Goal: Information Seeking & Learning: Learn about a topic

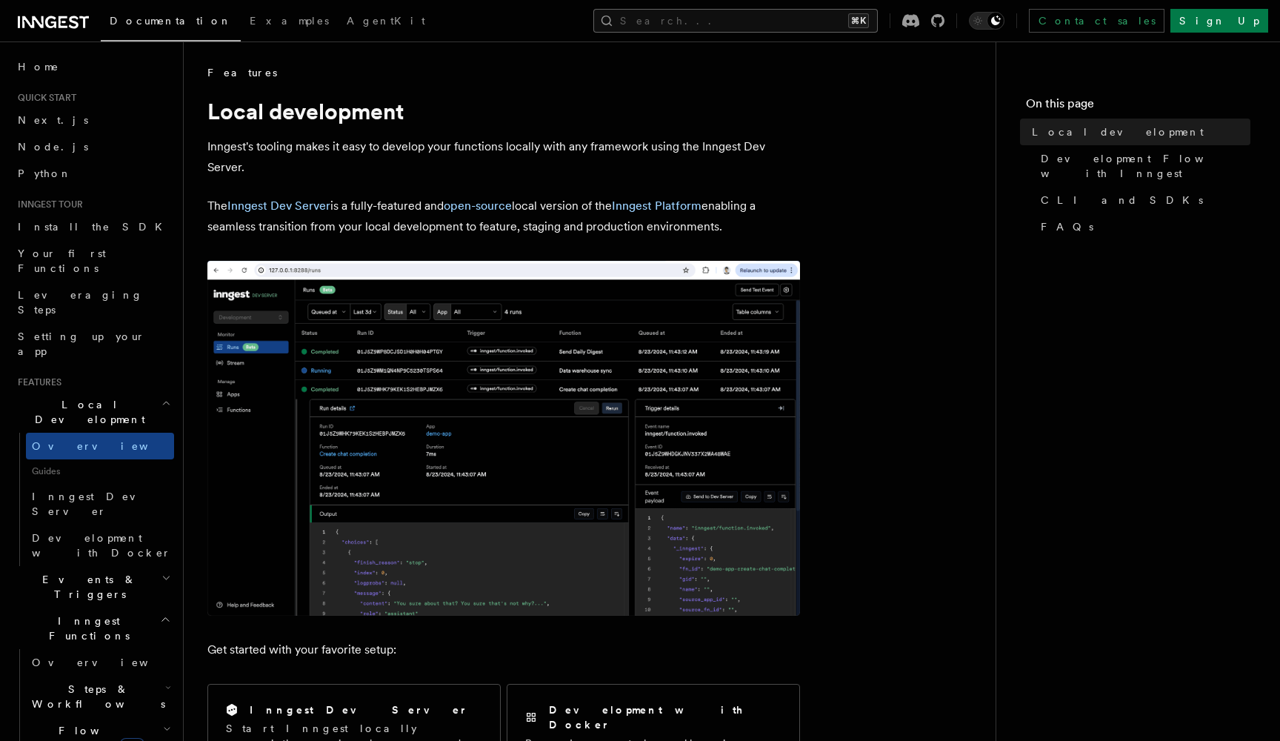
click at [783, 11] on button "Search... ⌘K" at bounding box center [736, 21] width 285 height 24
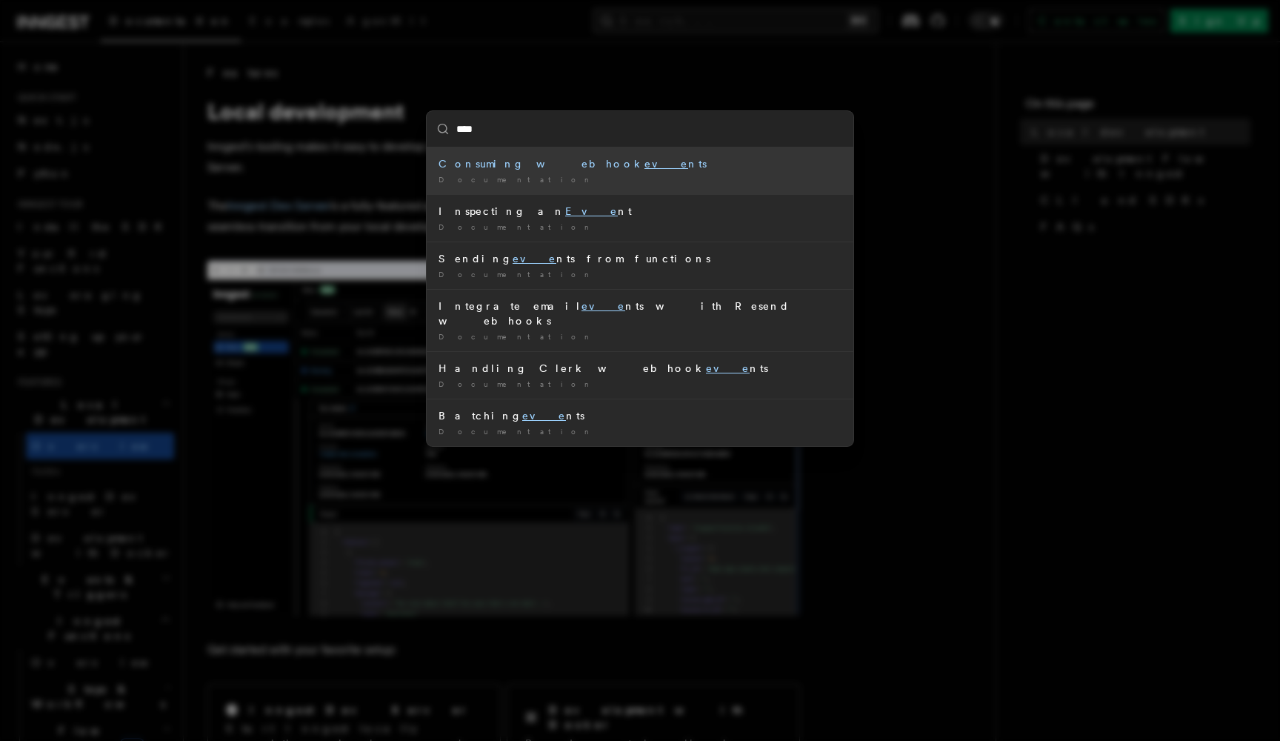
type input "*****"
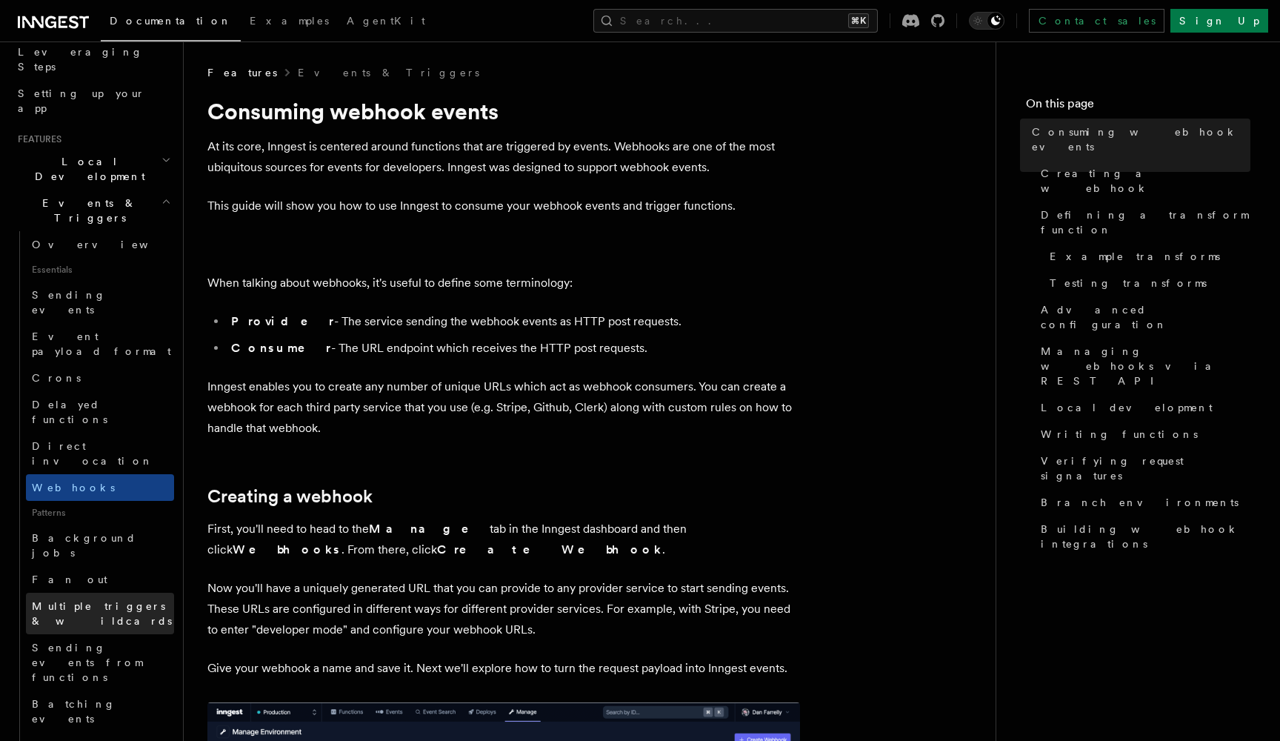
scroll to position [267, 0]
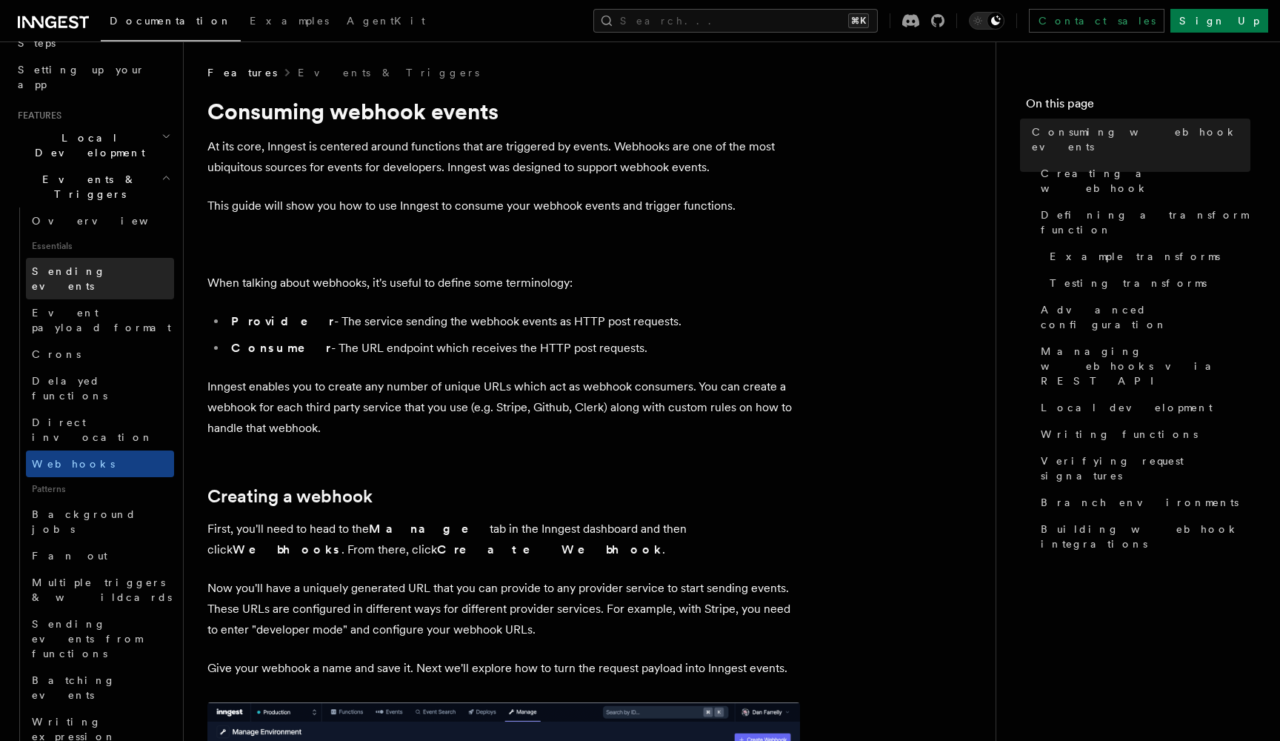
click at [66, 265] on span "Sending events" at bounding box center [69, 278] width 74 height 27
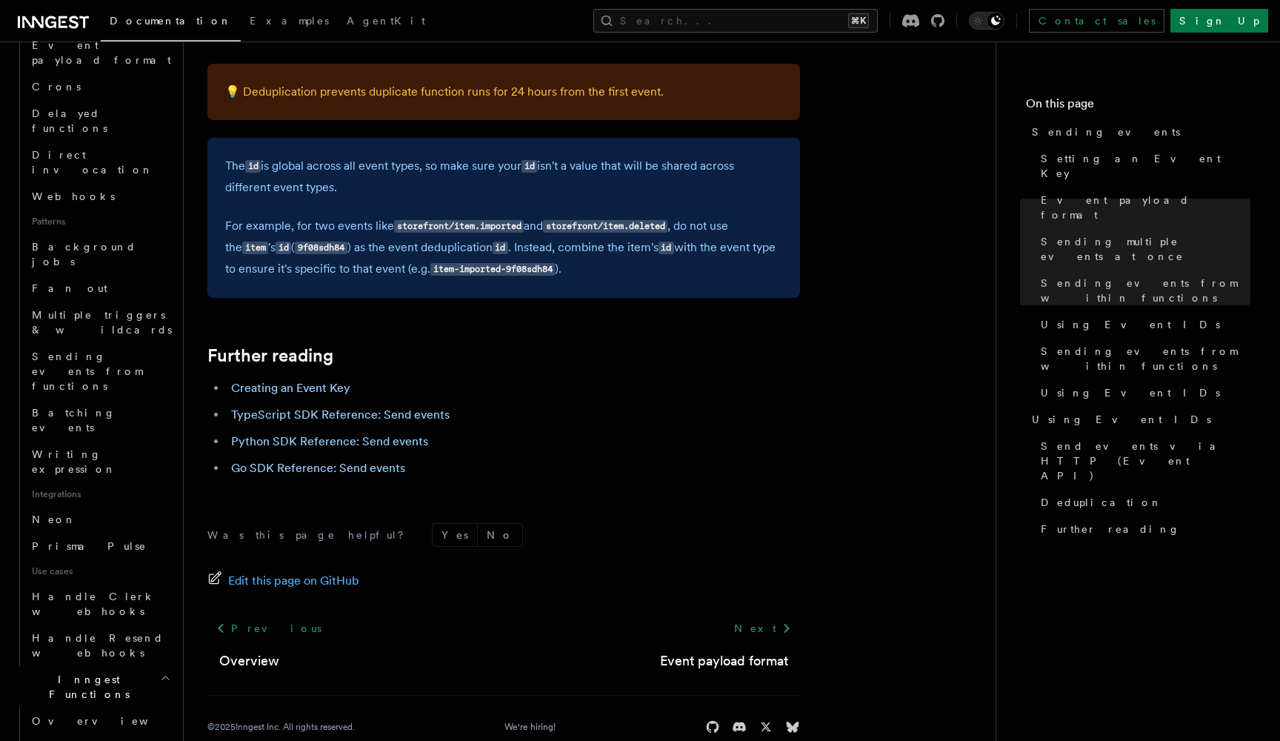
scroll to position [651, 0]
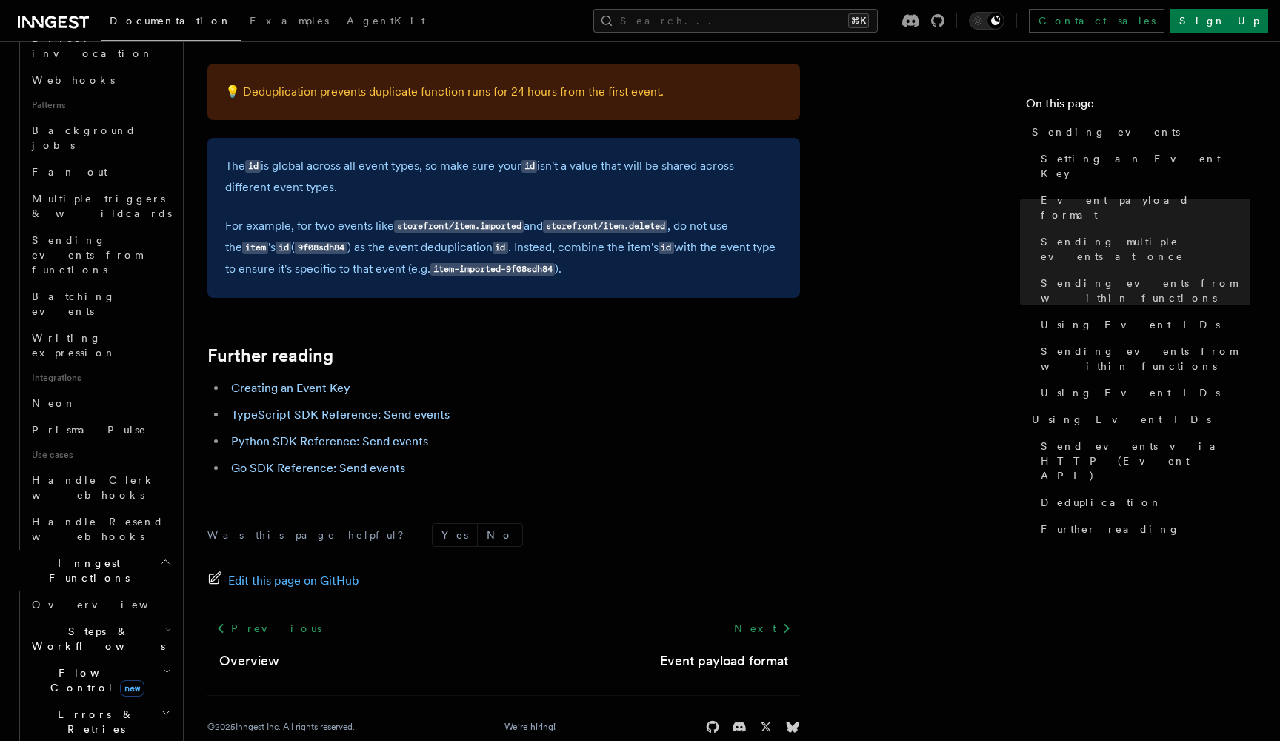
click at [165, 624] on icon "button" at bounding box center [168, 630] width 6 height 12
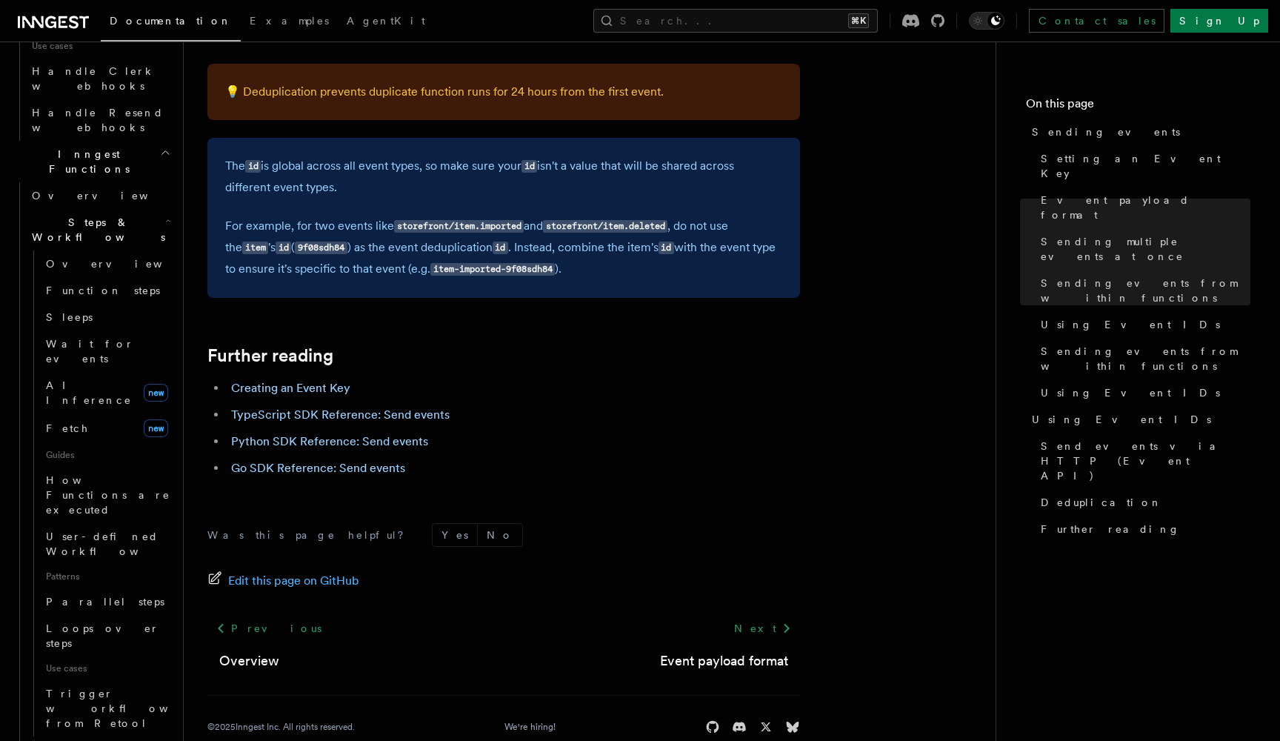
scroll to position [1061, 0]
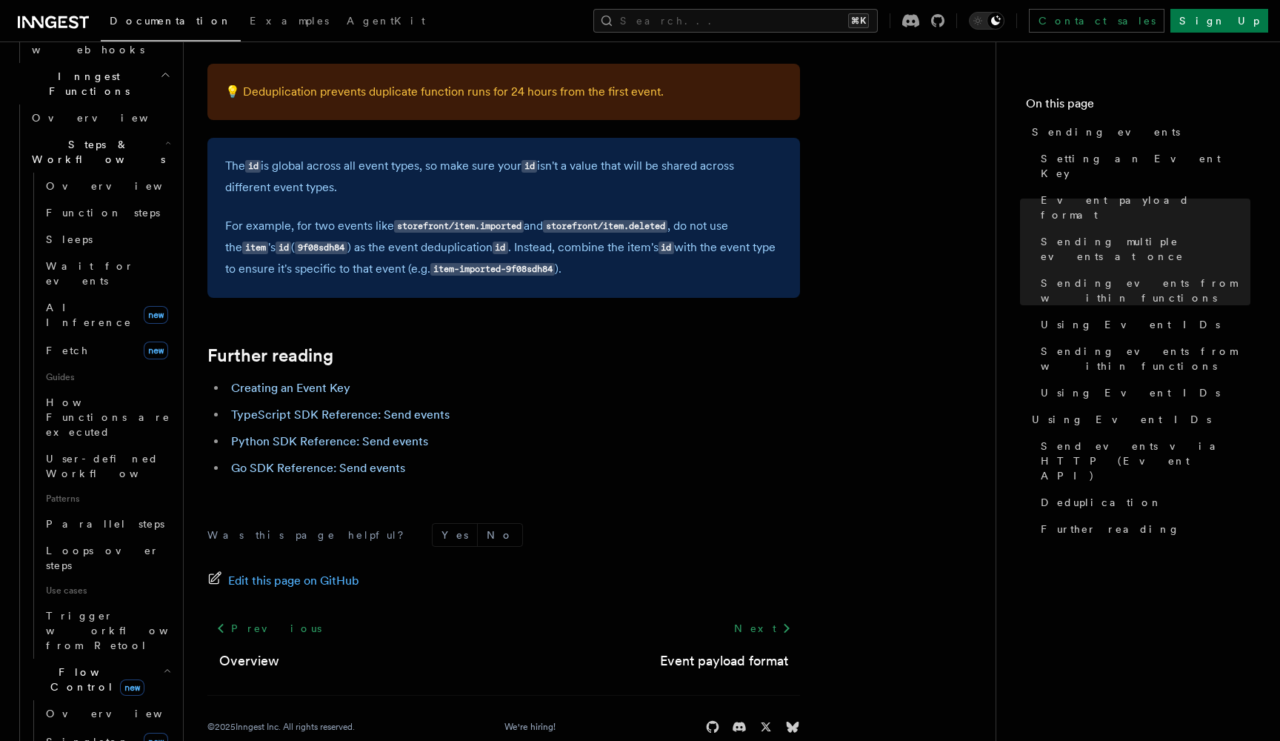
scroll to position [1138, 0]
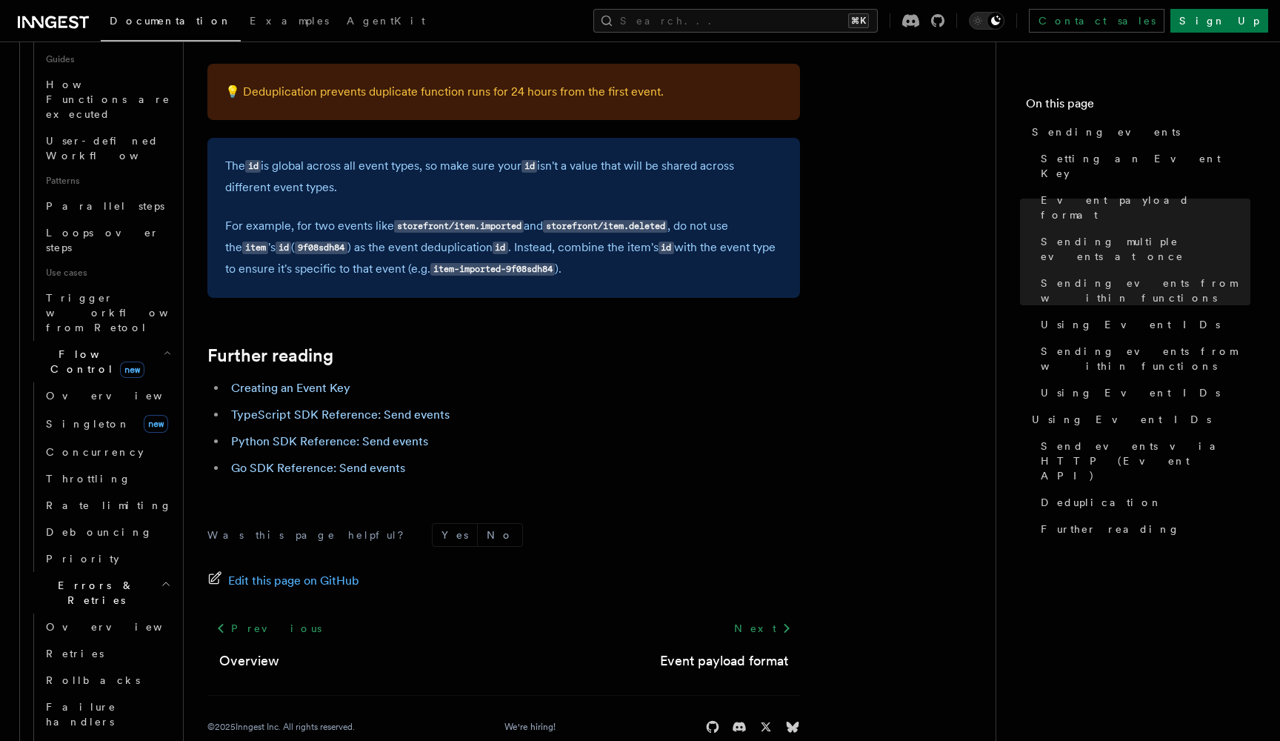
scroll to position [1459, 0]
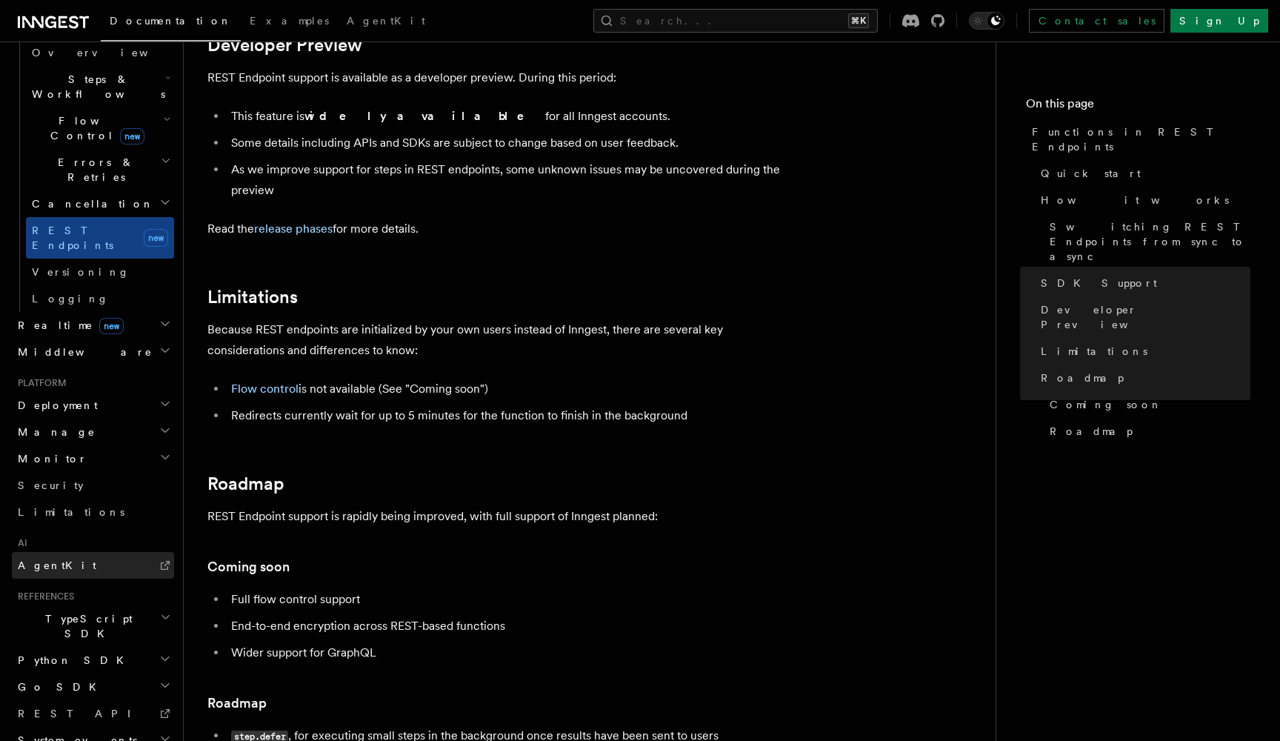
scroll to position [474, 0]
click at [158, 421] on h2 "Manage" at bounding box center [93, 434] width 162 height 27
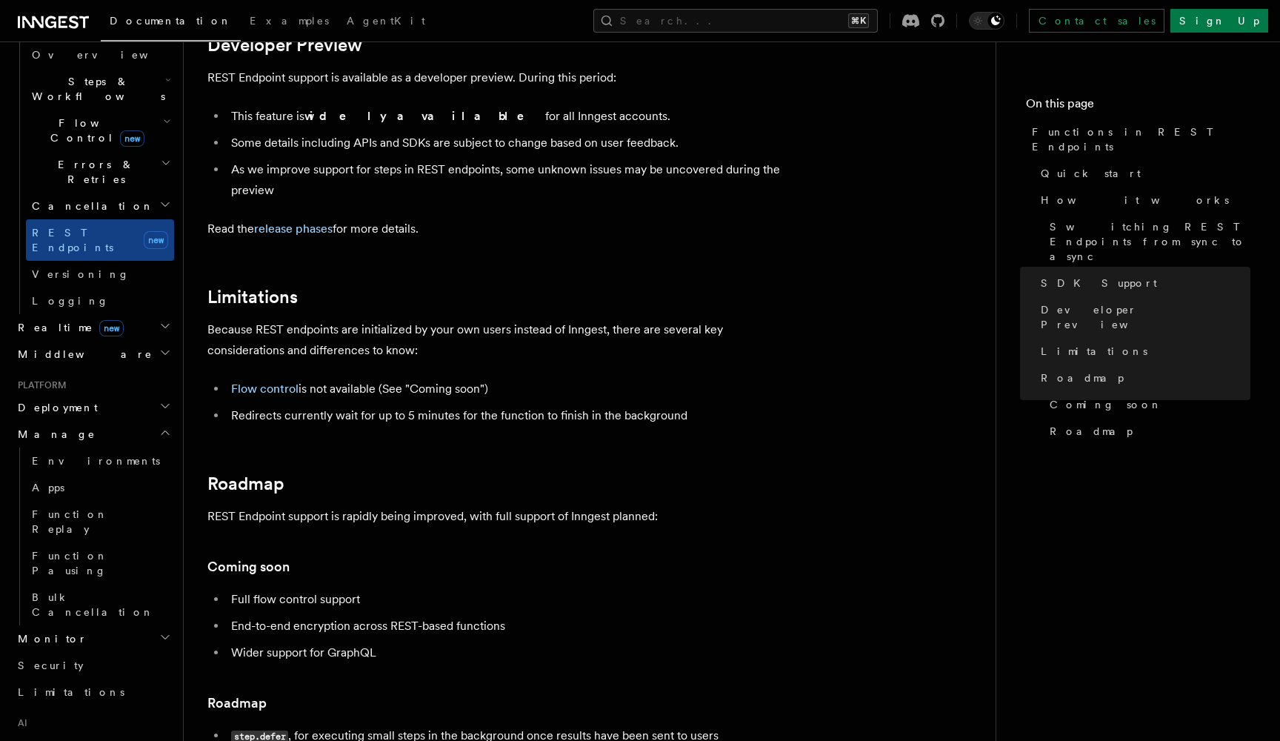
click at [163, 394] on h2 "Deployment" at bounding box center [93, 407] width 162 height 27
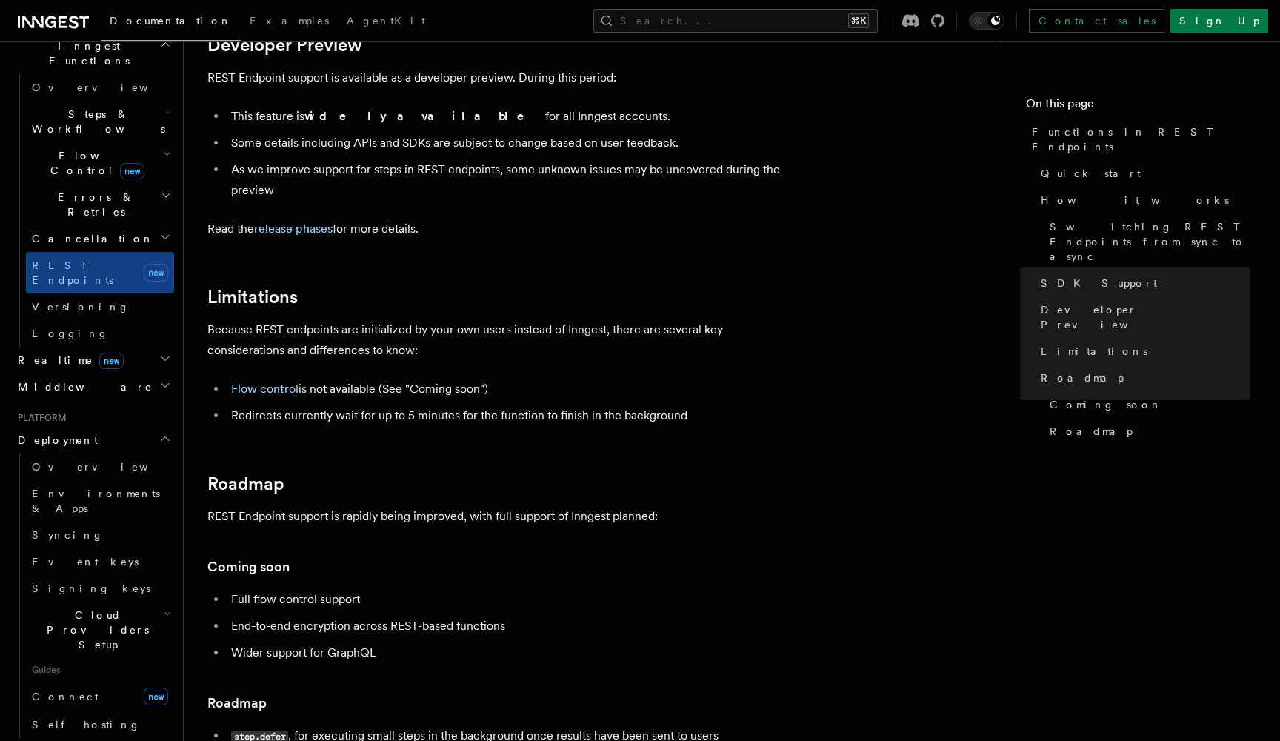
scroll to position [386, 0]
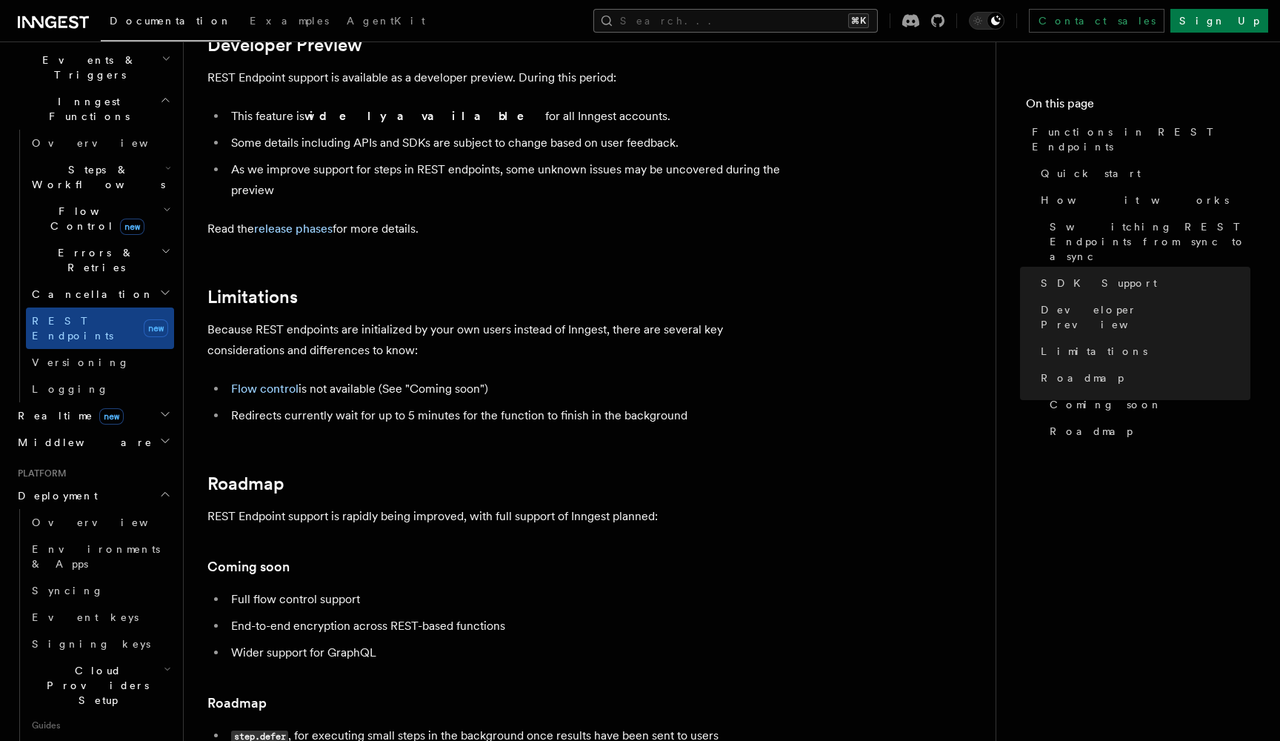
click at [789, 20] on button "Search... ⌘K" at bounding box center [736, 21] width 285 height 24
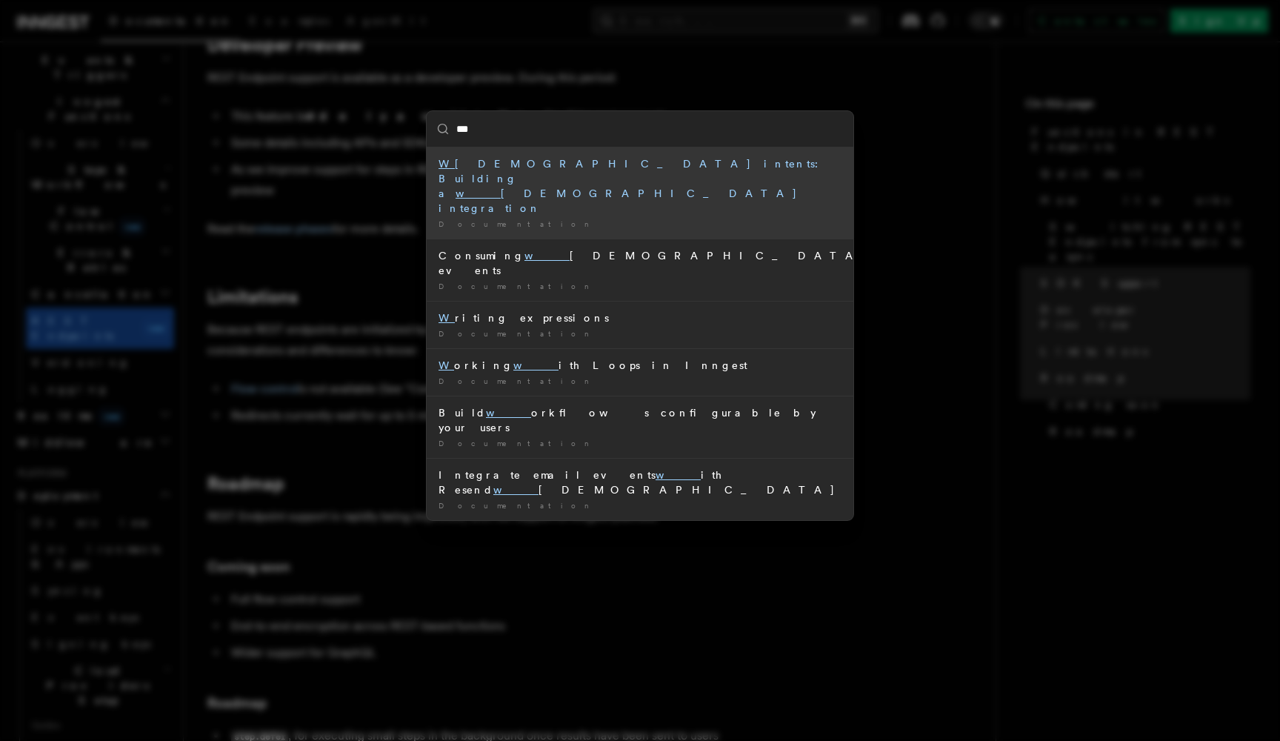
type input "****"
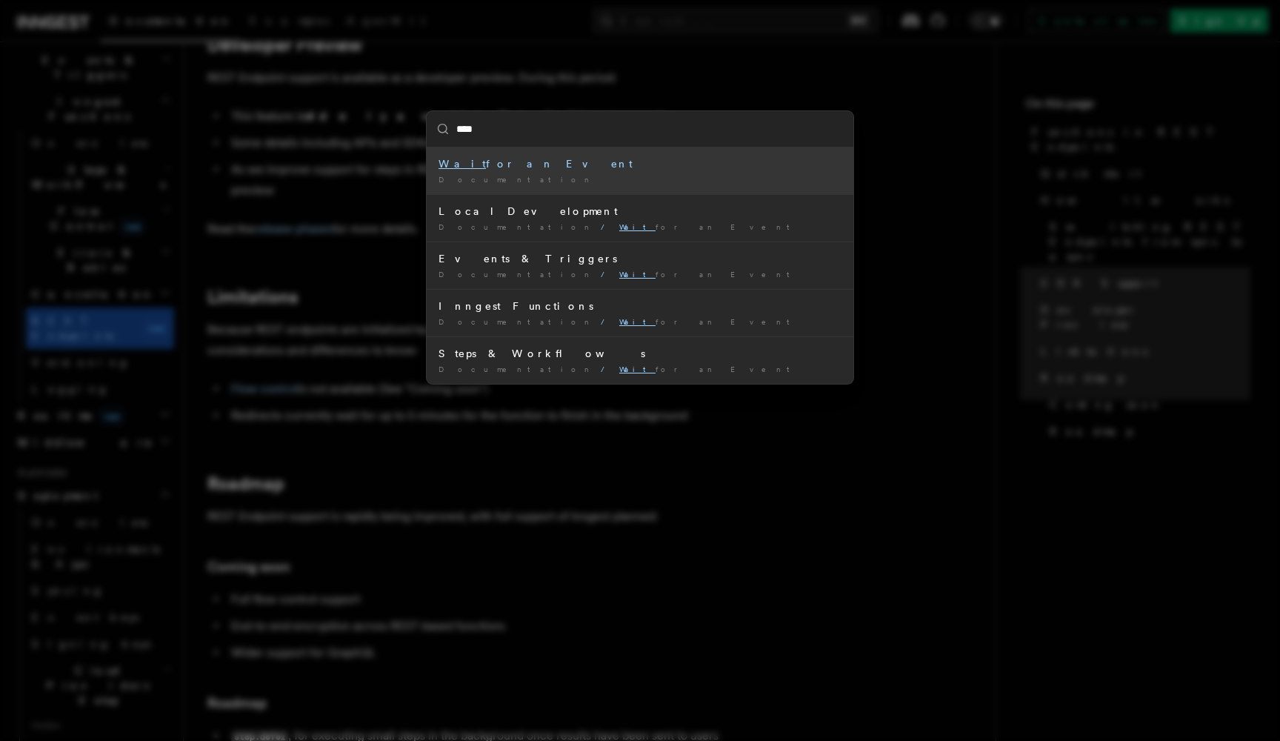
click at [505, 164] on div "Wait for an Event" at bounding box center [640, 163] width 403 height 15
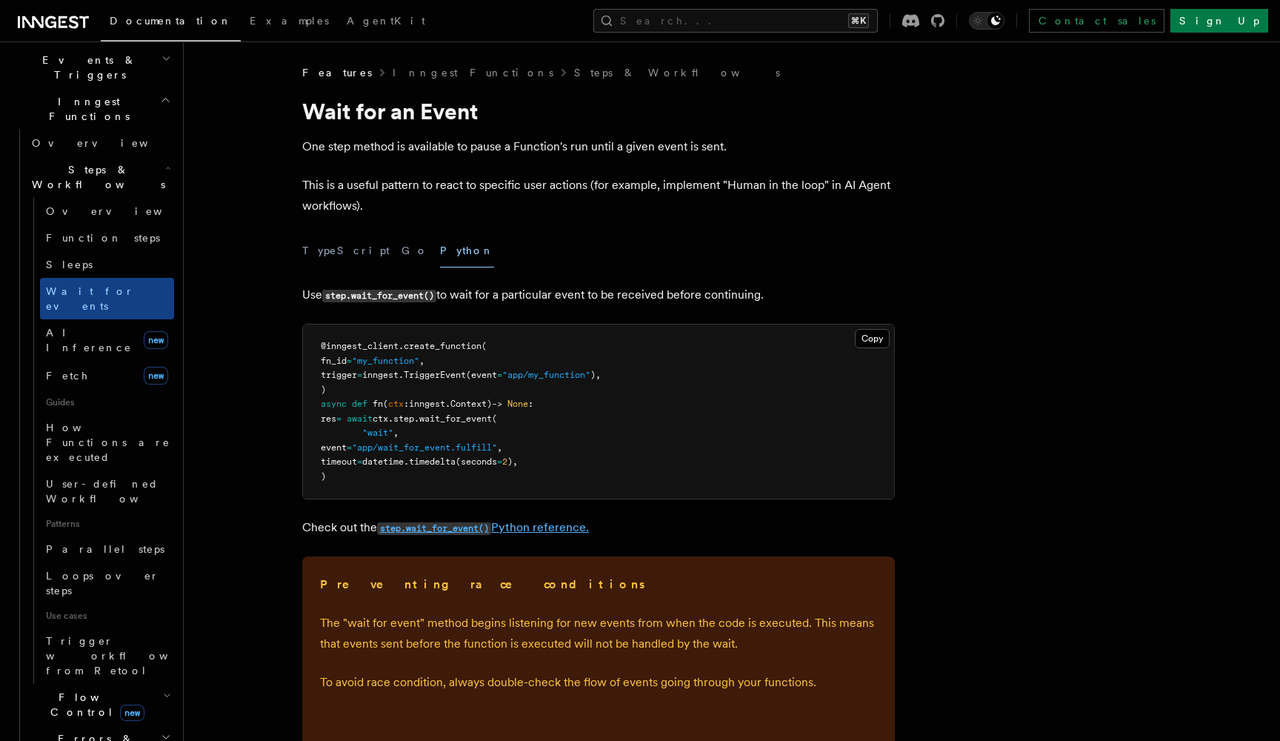
click at [461, 526] on code "step.wait_for_event()" at bounding box center [434, 528] width 114 height 13
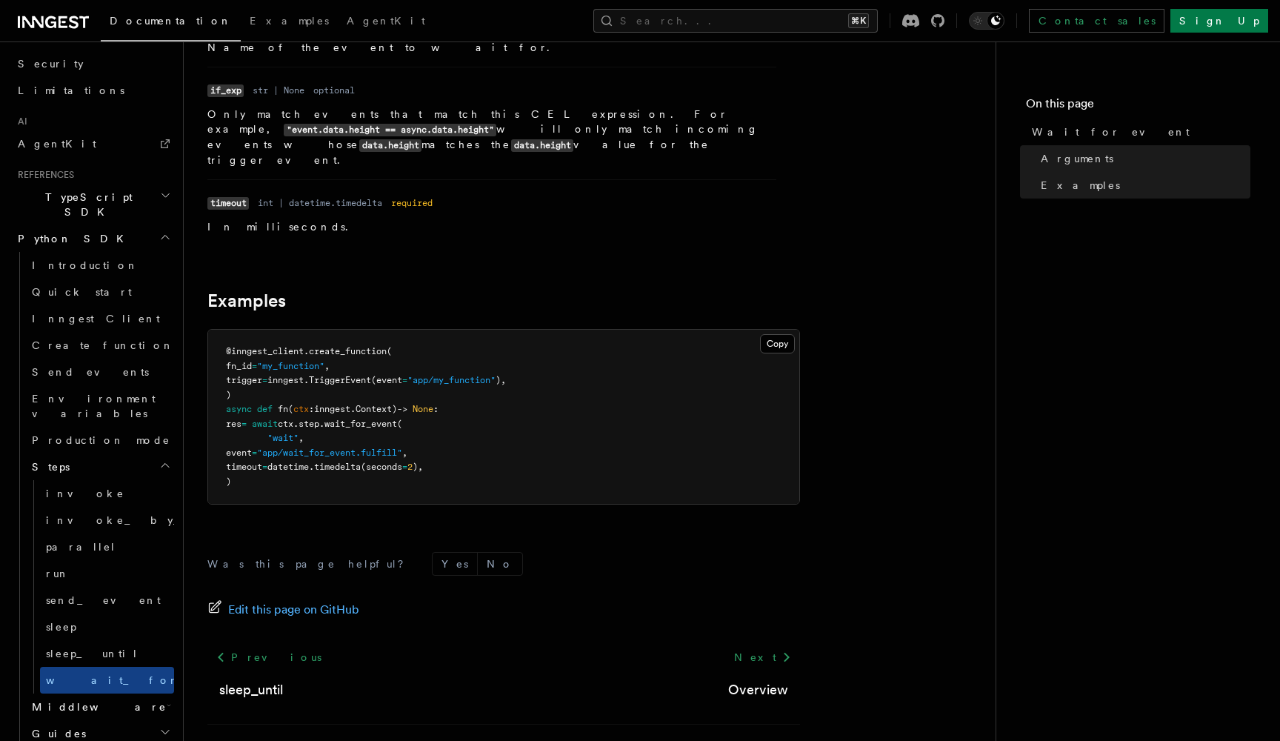
scroll to position [921, 0]
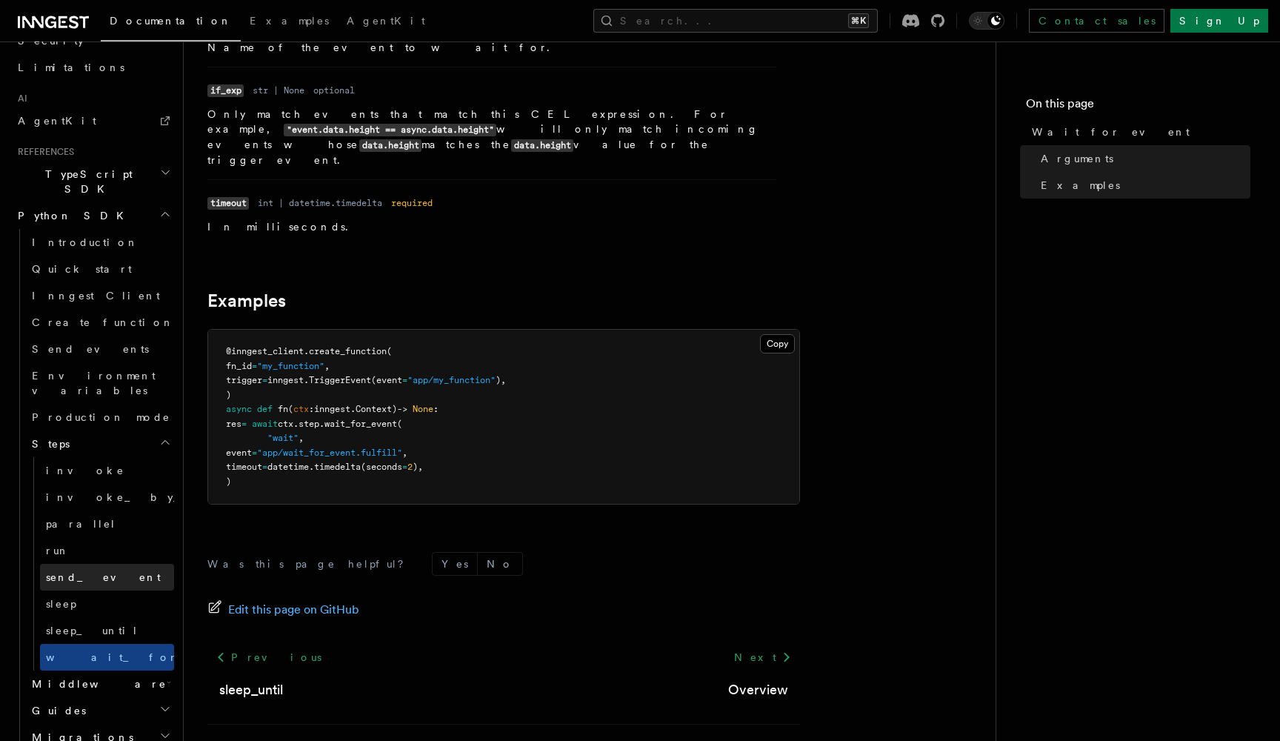
click at [77, 571] on span "send_event" at bounding box center [103, 577] width 115 height 12
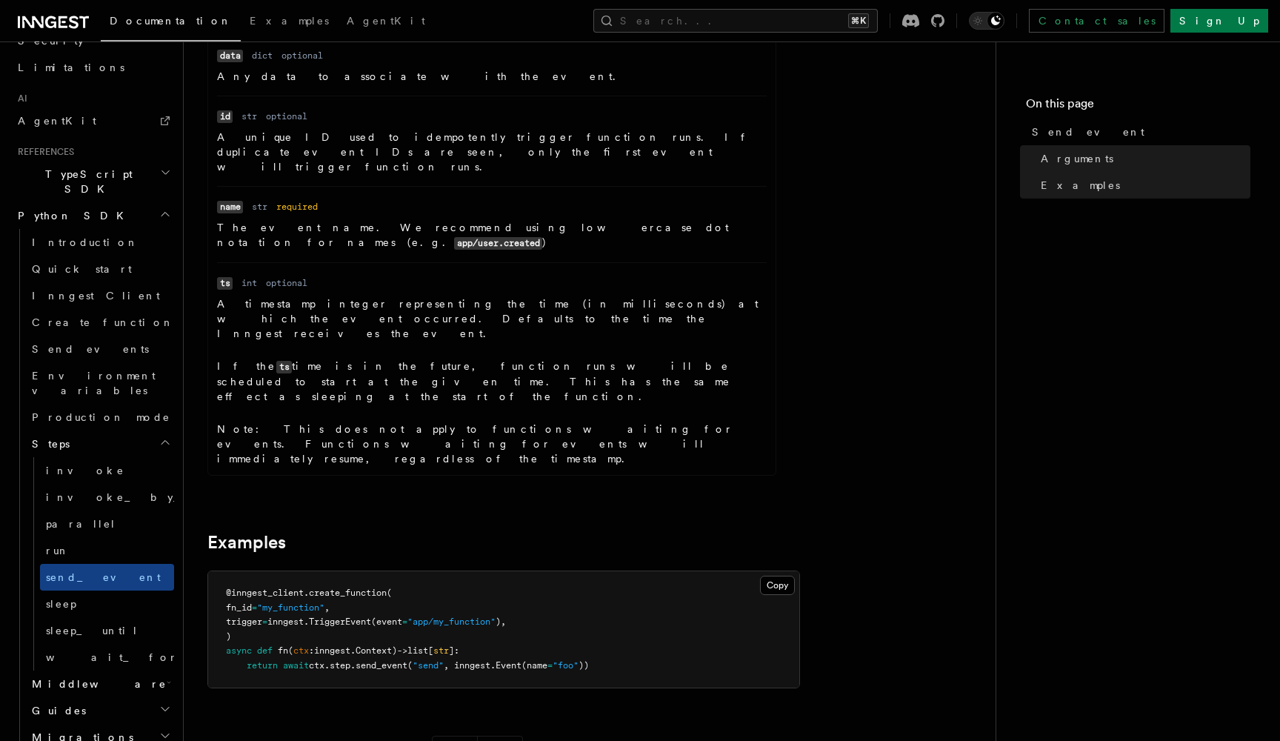
scroll to position [480, 0]
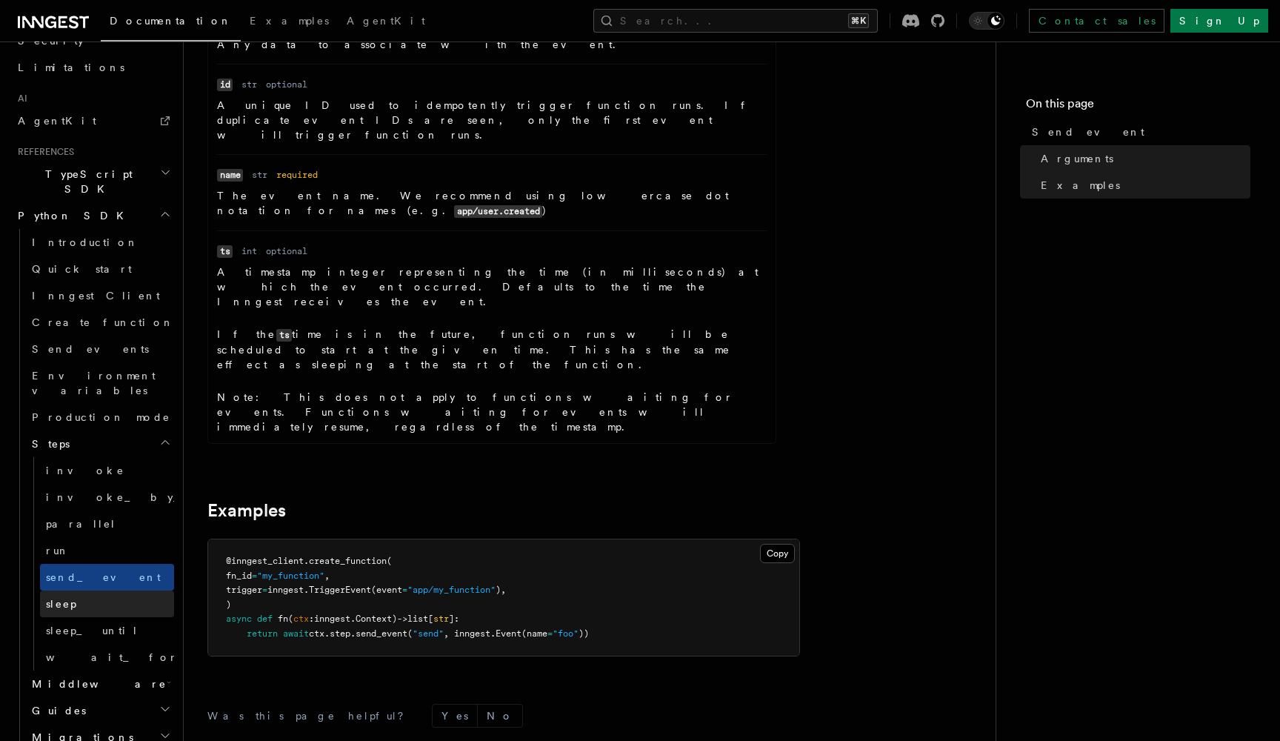
click at [76, 591] on link "sleep" at bounding box center [107, 604] width 134 height 27
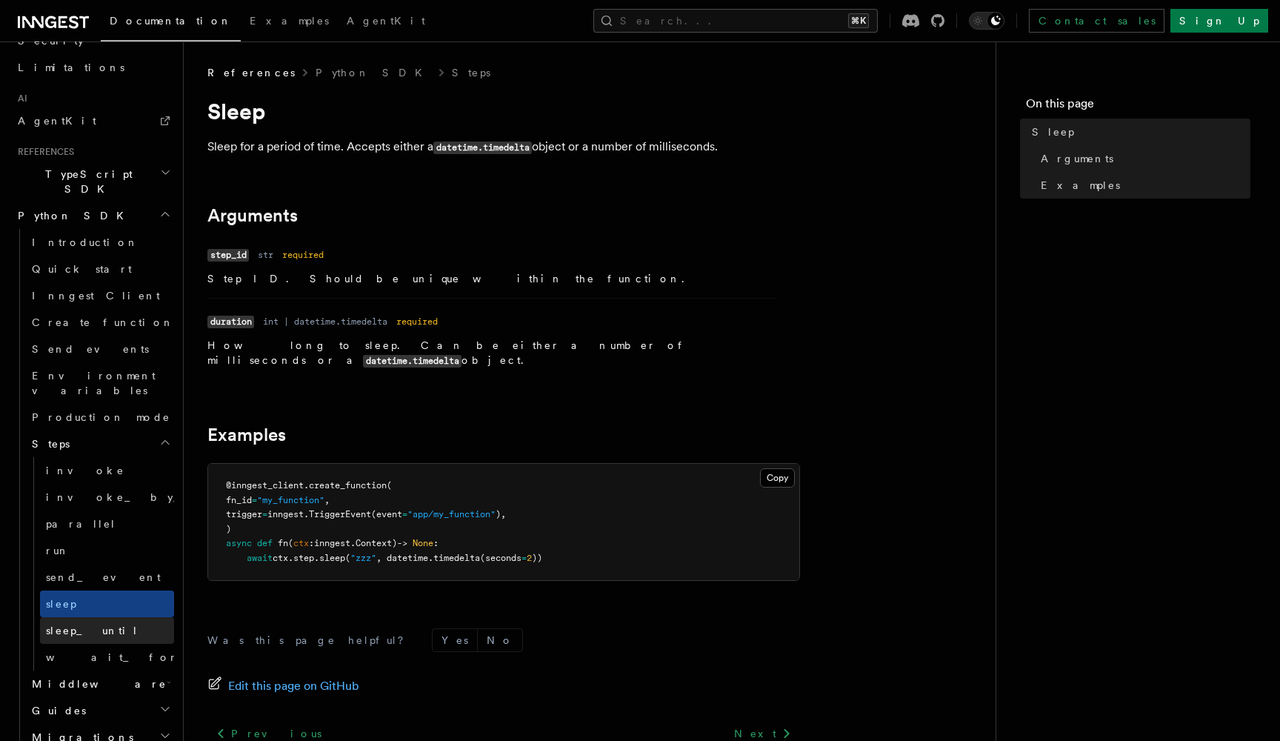
click at [70, 623] on span "sleep_until" at bounding box center [92, 630] width 93 height 15
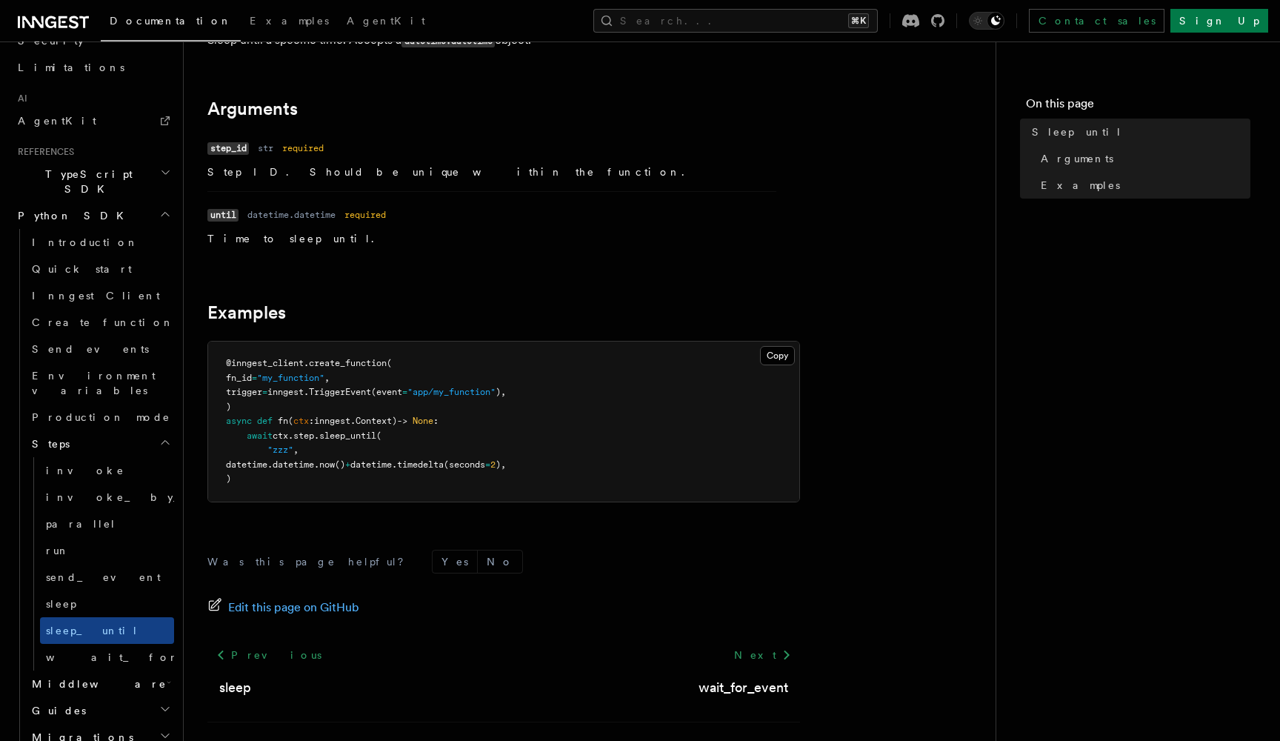
scroll to position [117, 0]
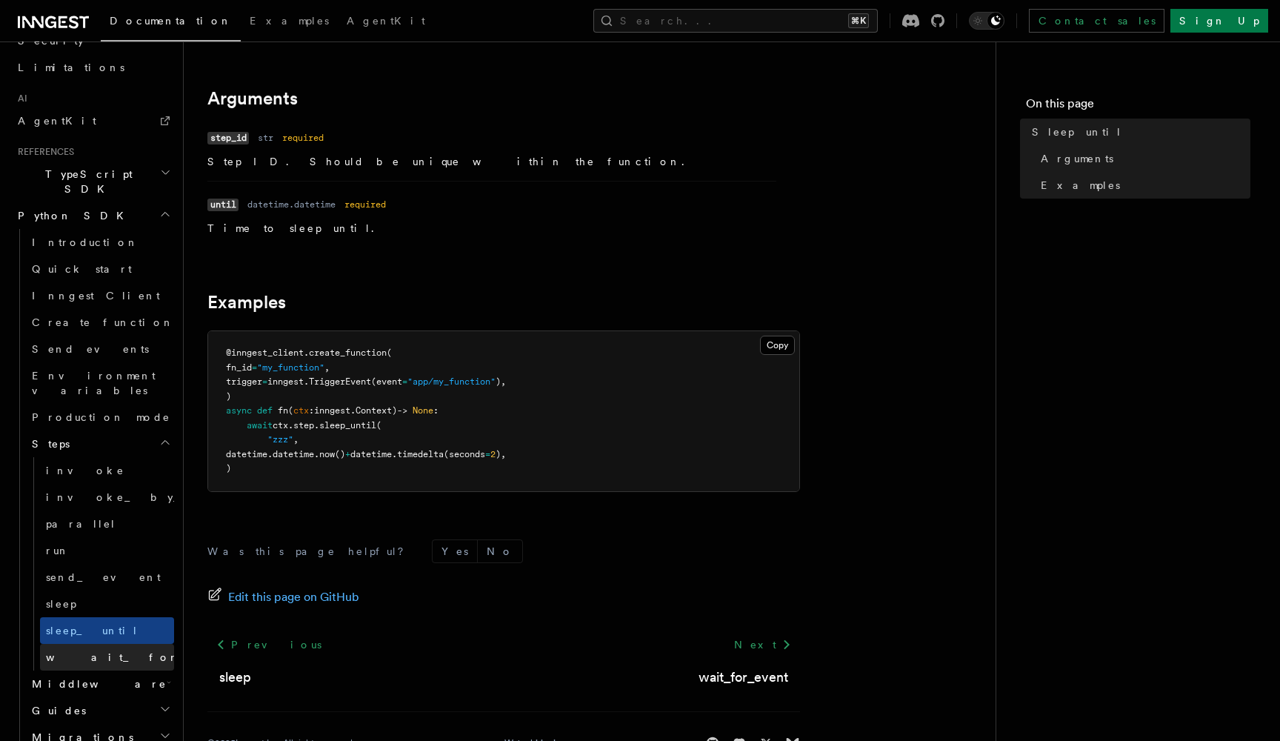
click at [61, 651] on span "wait_for_event" at bounding box center [154, 657] width 216 height 12
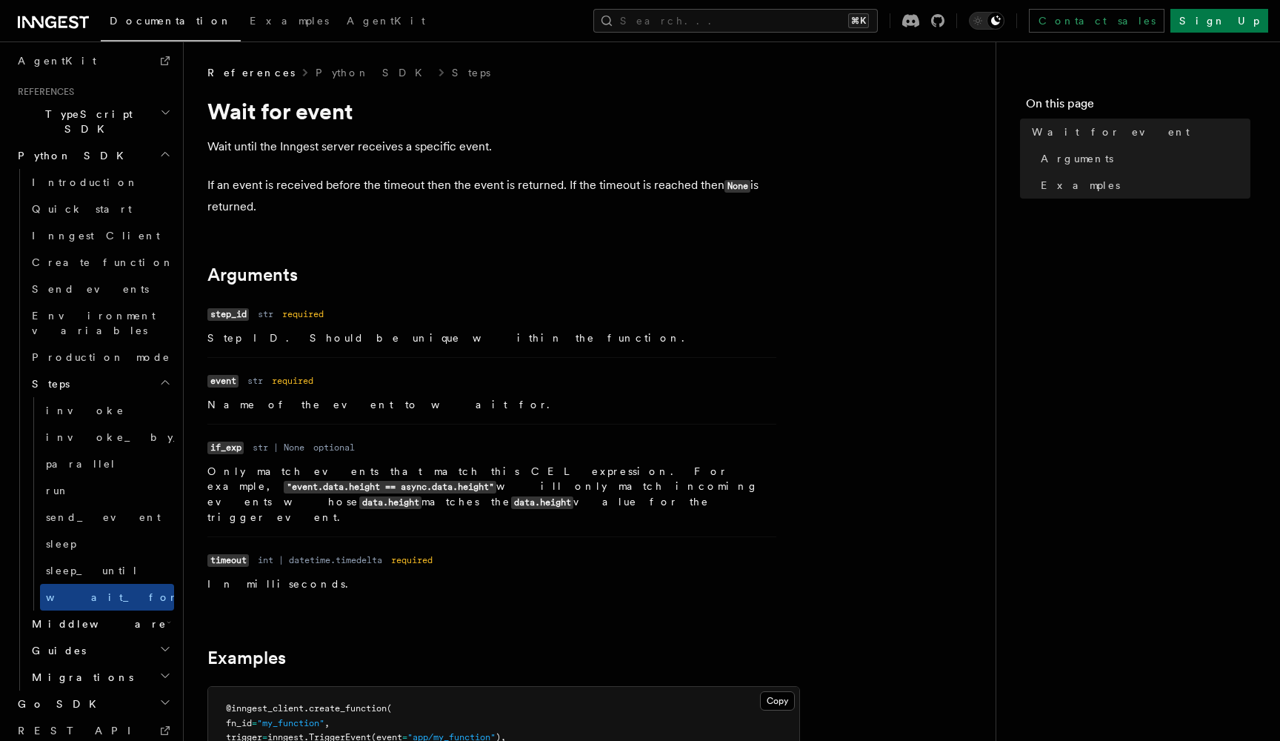
click at [153, 611] on h2 "Middleware" at bounding box center [100, 624] width 148 height 27
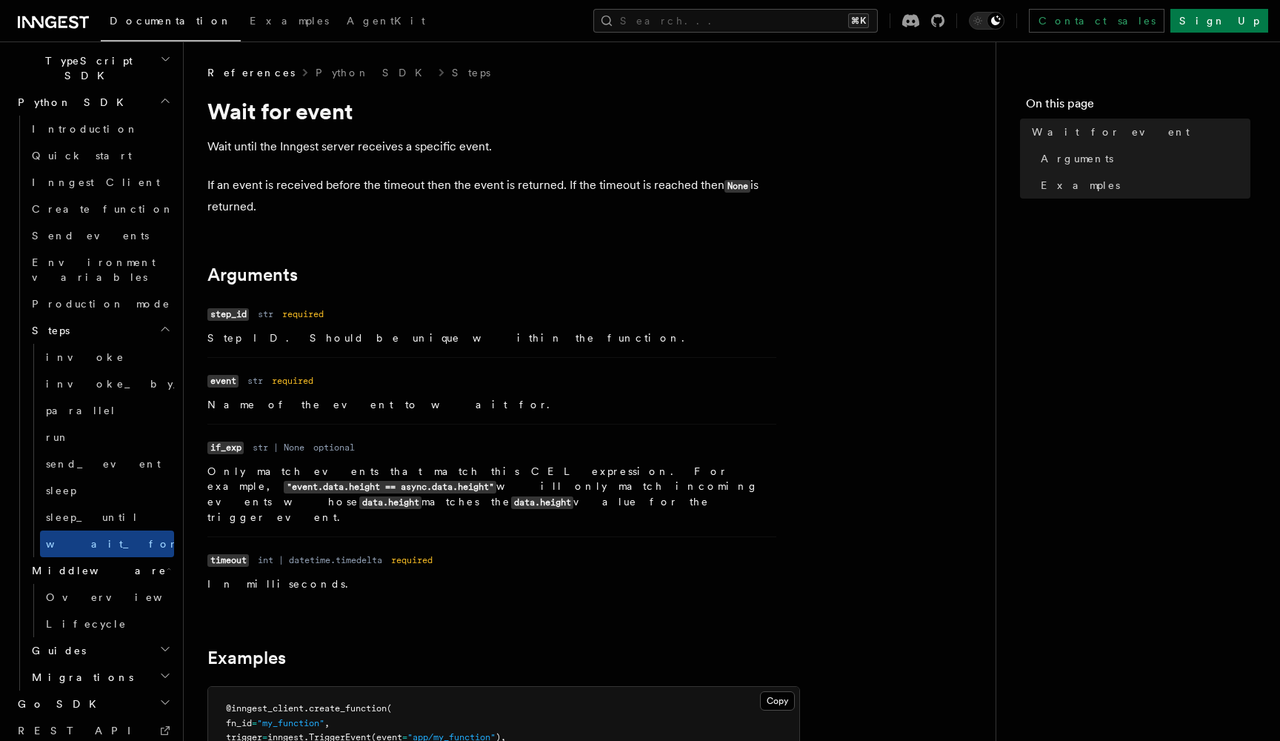
click at [167, 643] on icon "button" at bounding box center [165, 649] width 12 height 12
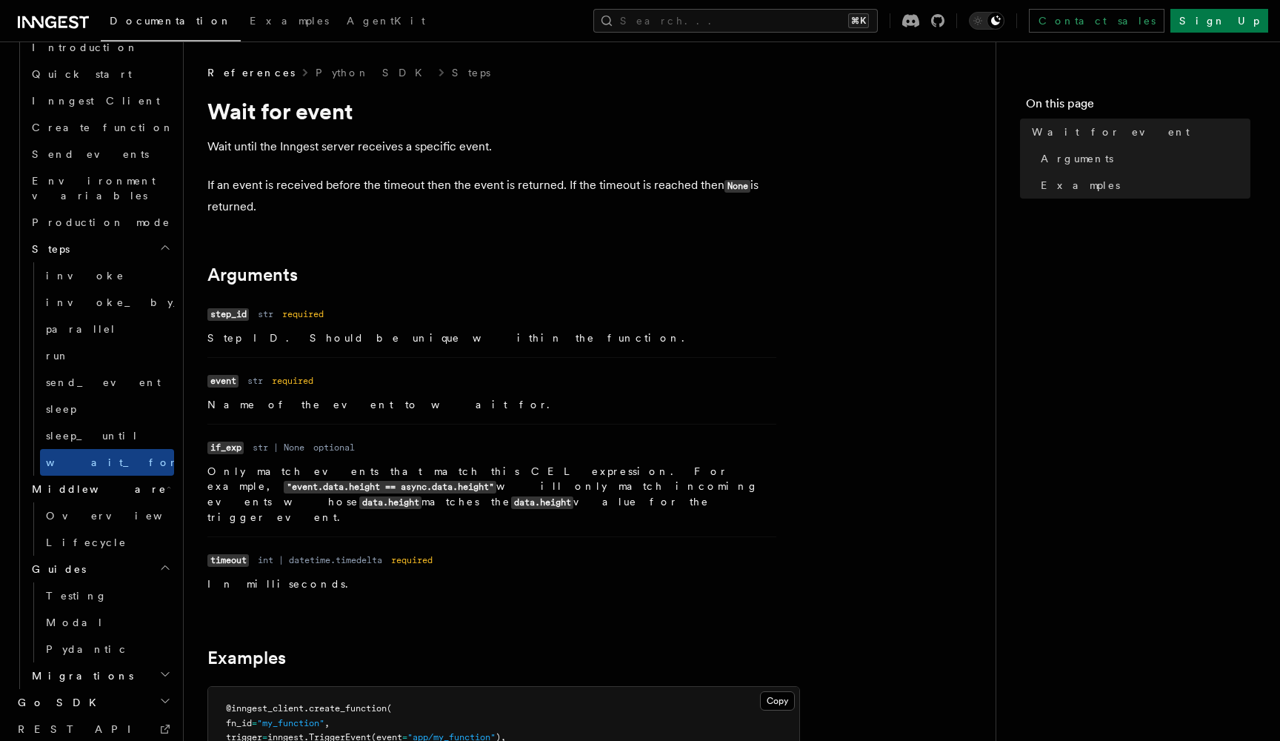
scroll to position [1115, 0]
click at [169, 670] on icon "button" at bounding box center [165, 676] width 12 height 12
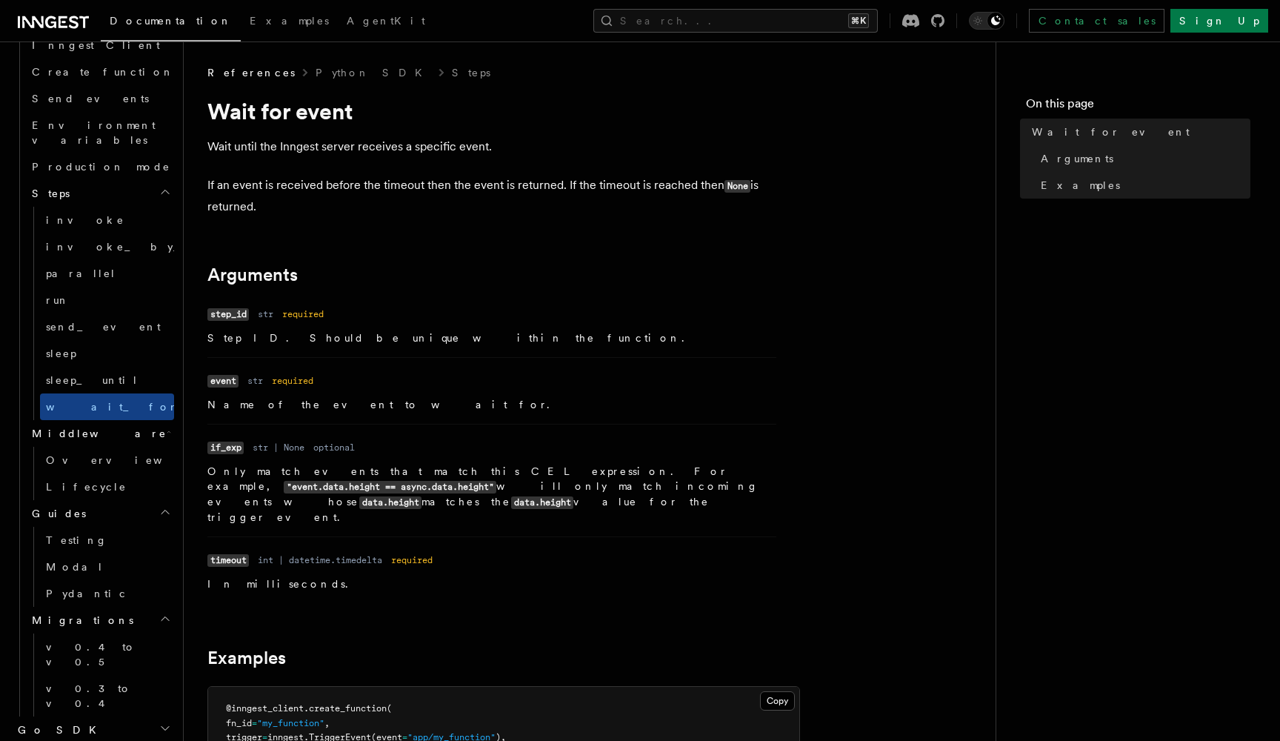
scroll to position [1168, 0]
click at [161, 726] on icon "button" at bounding box center [165, 732] width 12 height 12
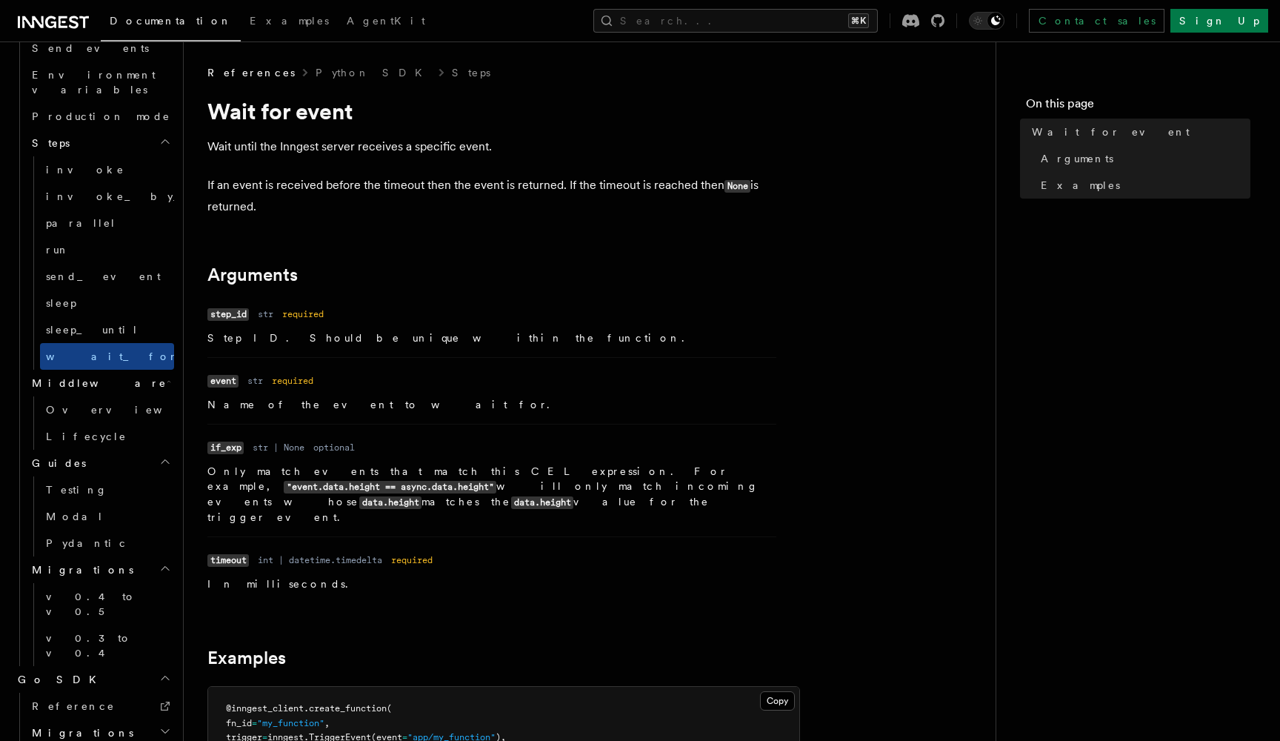
scroll to position [1221, 0]
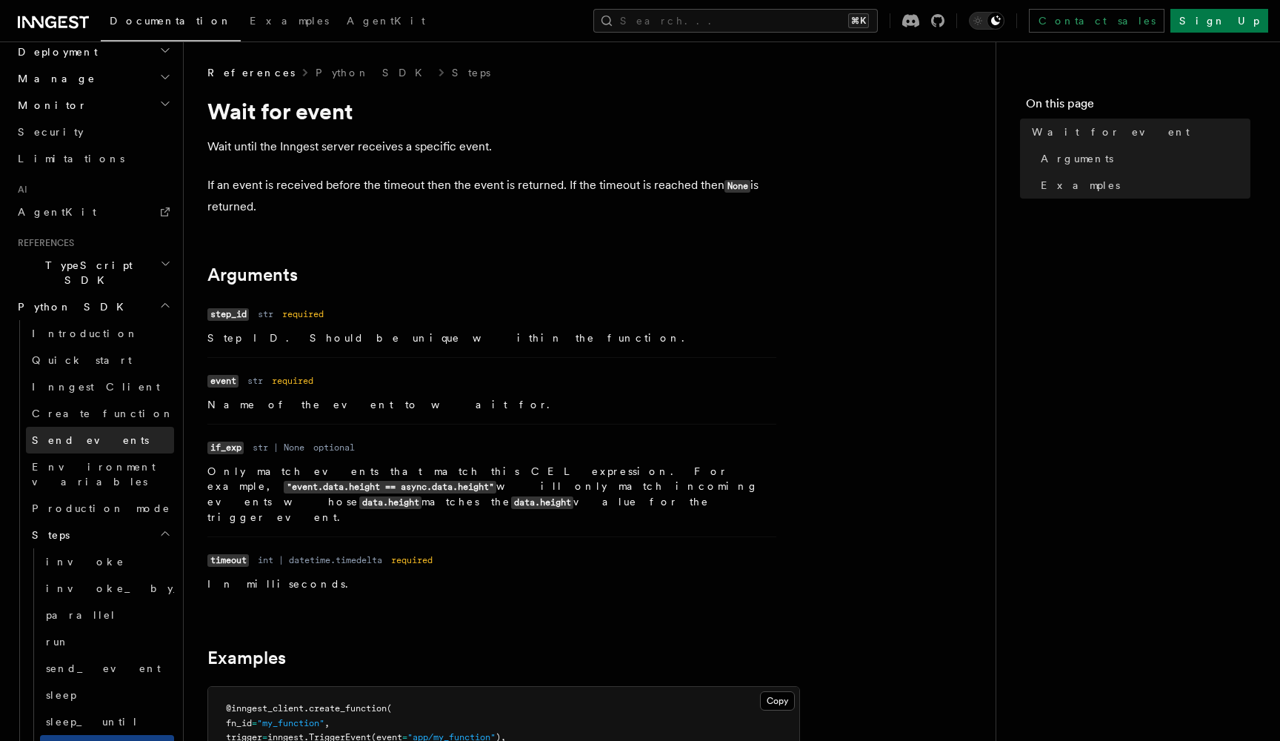
click at [97, 427] on link "Send events" at bounding box center [100, 440] width 148 height 27
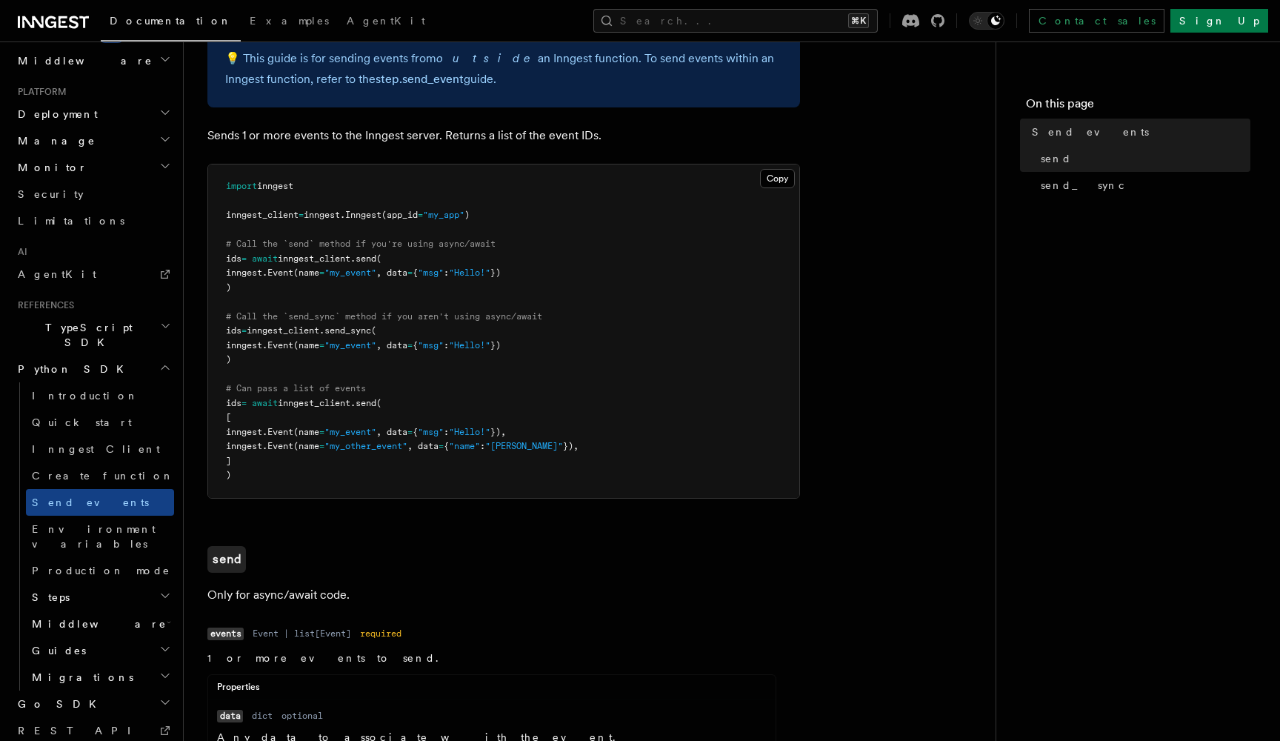
scroll to position [116, 0]
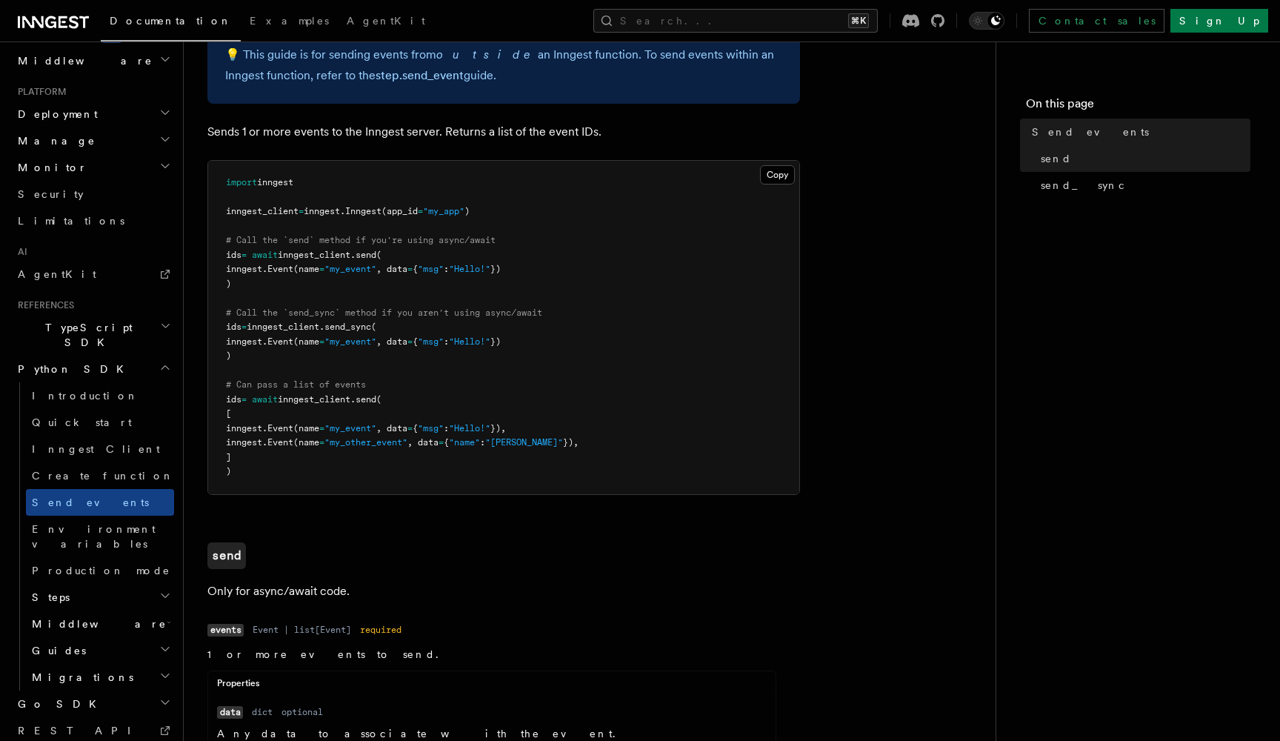
click at [382, 355] on pre "import inngest inngest_client = inngest . Inngest (app_id = "my_app" ) # Call t…" at bounding box center [503, 327] width 591 height 333
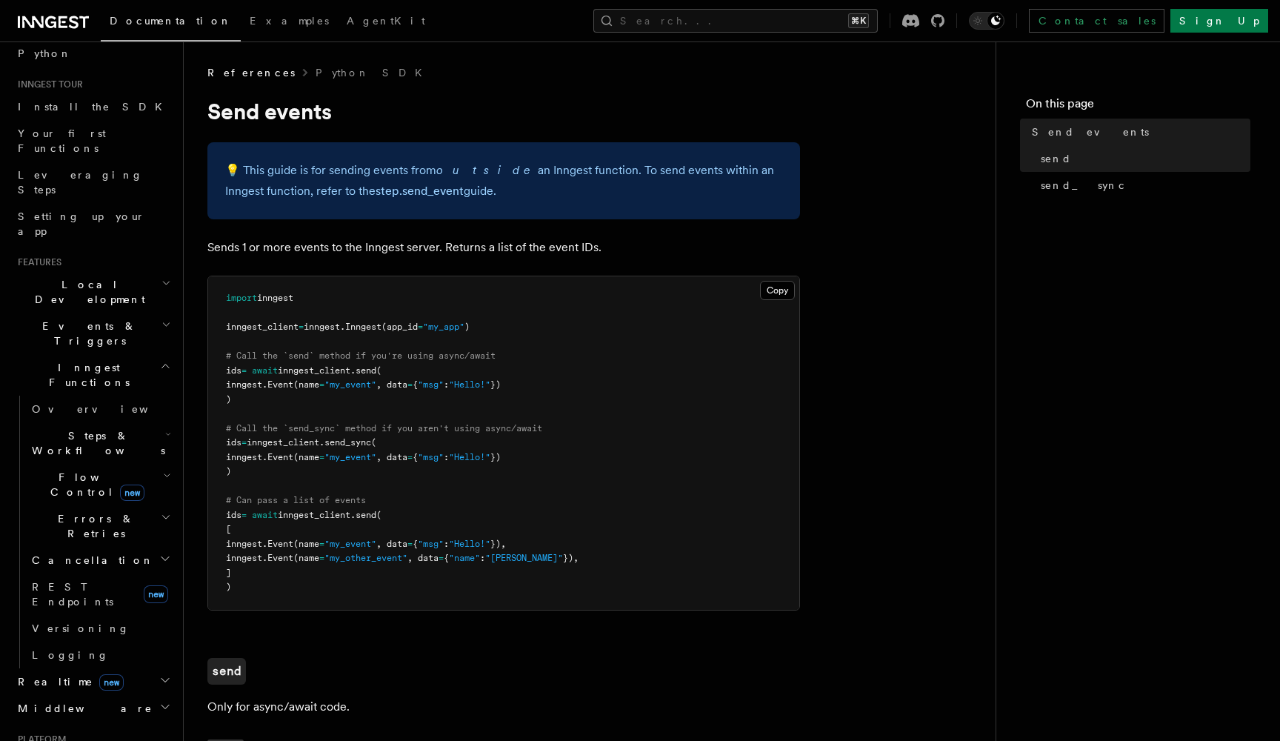
scroll to position [28, 0]
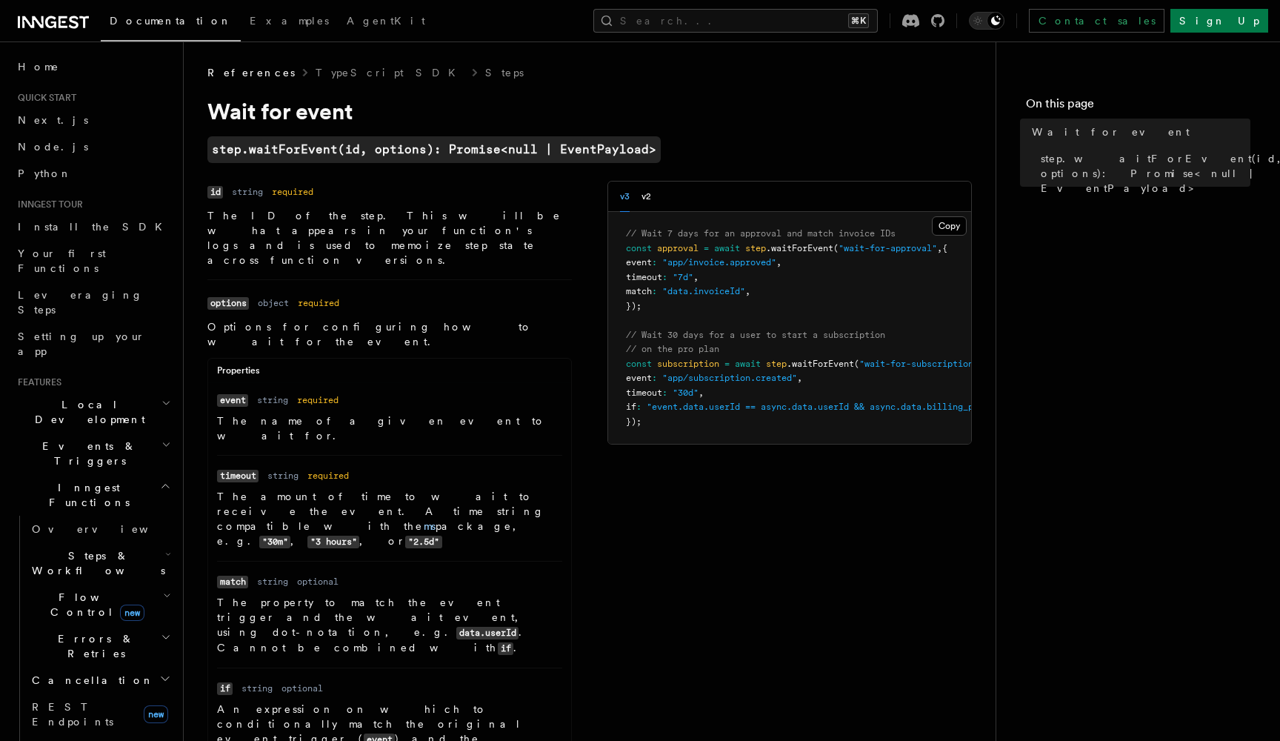
click at [225, 79] on span "References" at bounding box center [250, 72] width 87 height 15
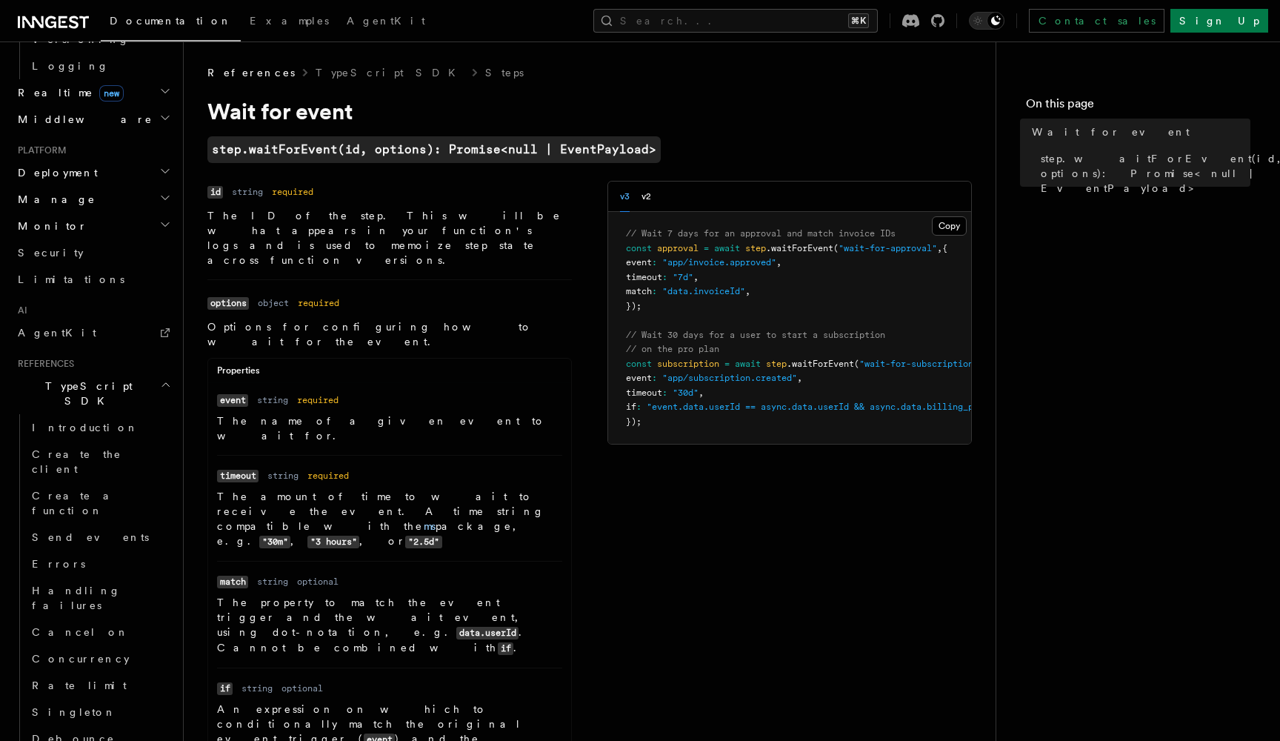
click at [86, 379] on span "TypeScript SDK" at bounding box center [86, 394] width 148 height 30
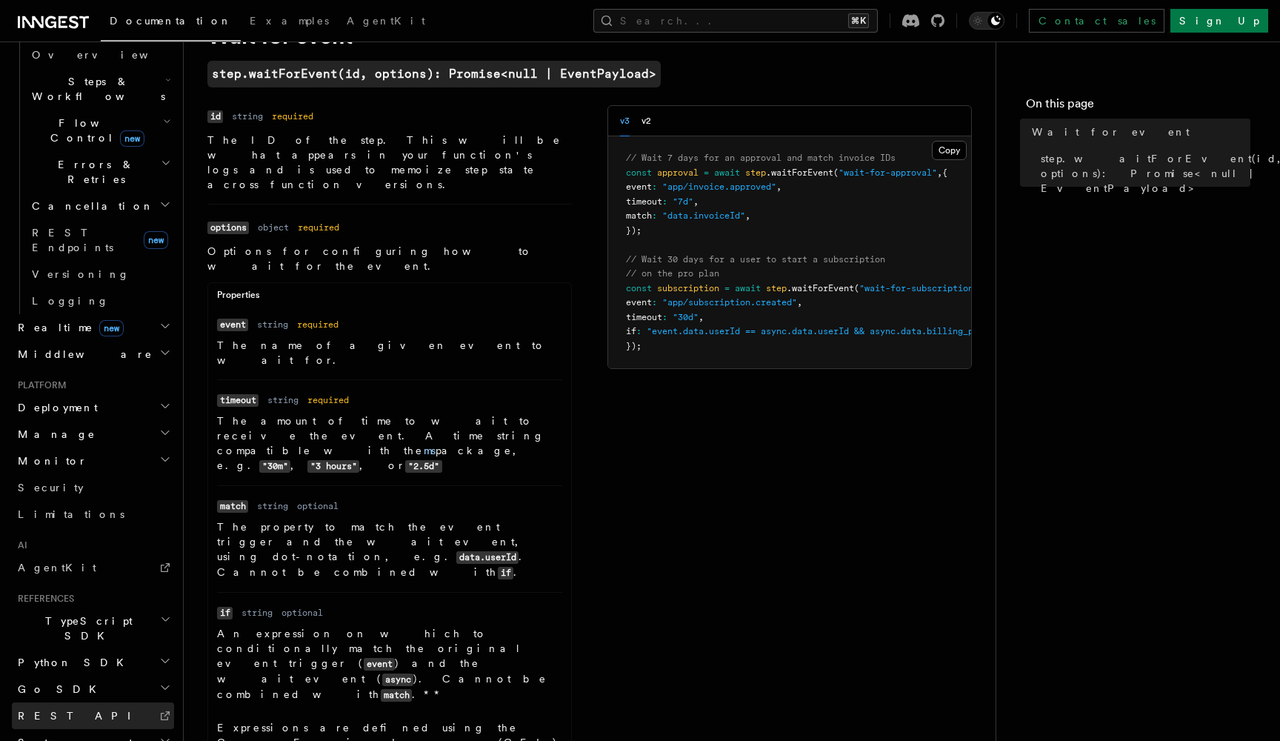
scroll to position [104, 0]
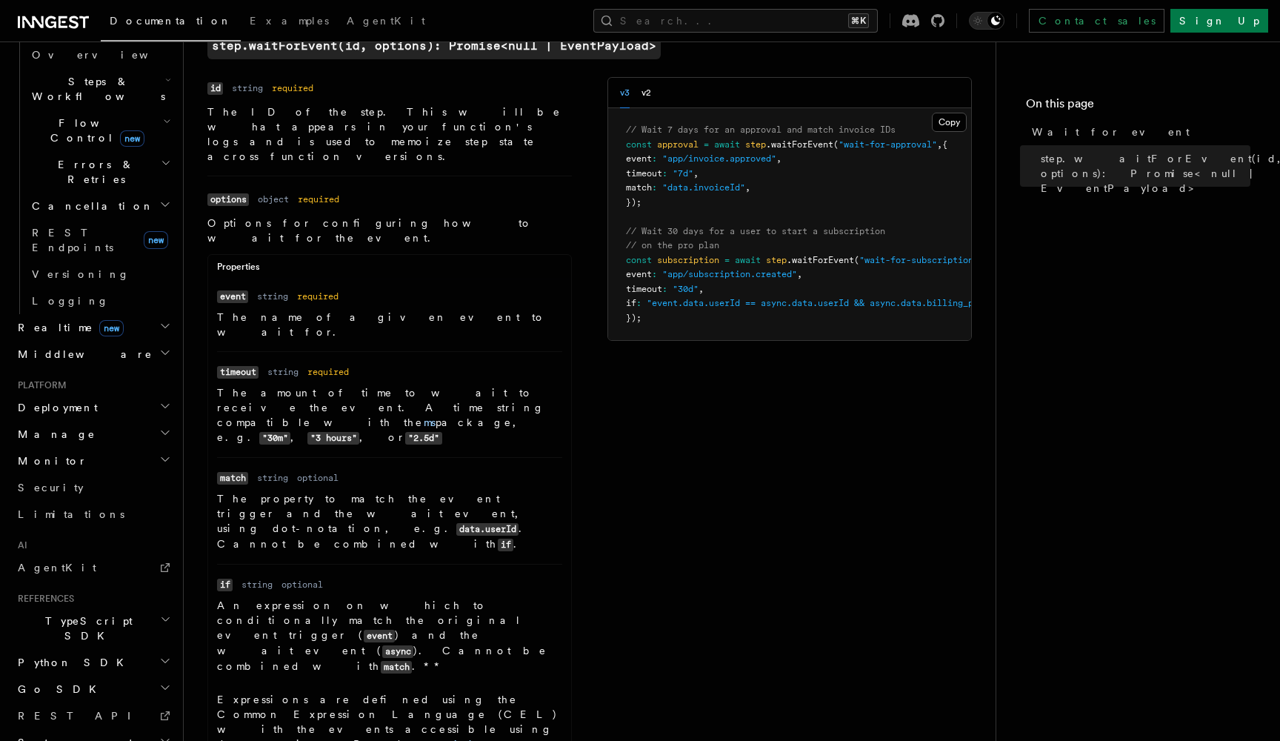
click at [73, 655] on span "Python SDK" at bounding box center [72, 662] width 121 height 15
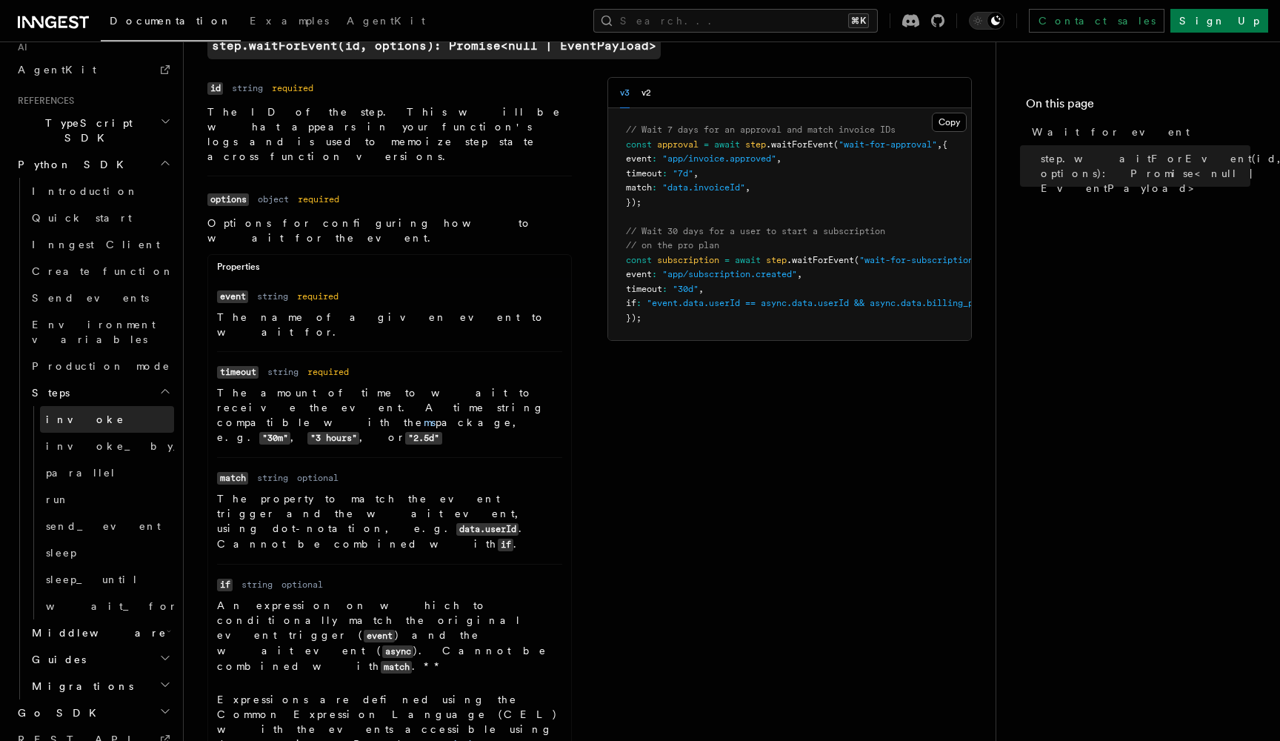
scroll to position [973, 0]
click at [93, 599] on span "wait_for_event" at bounding box center [154, 605] width 216 height 12
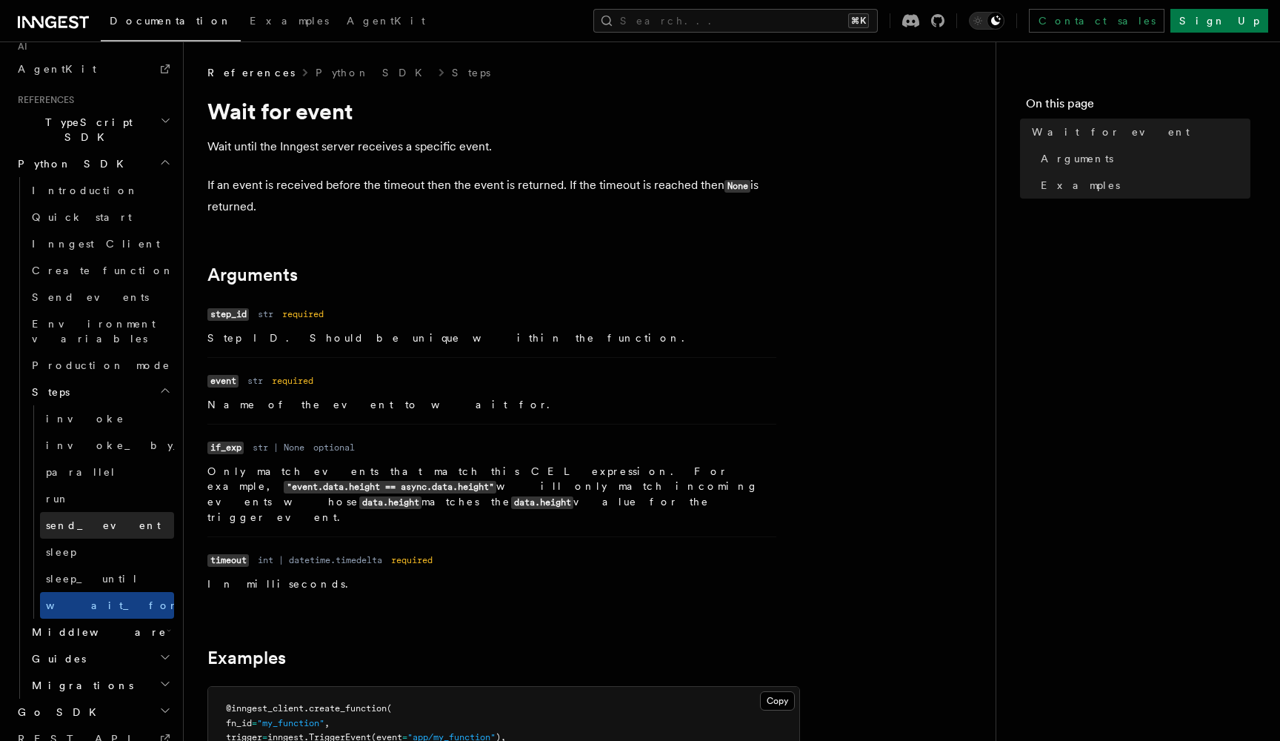
click at [72, 519] on span "send_event" at bounding box center [103, 525] width 115 height 12
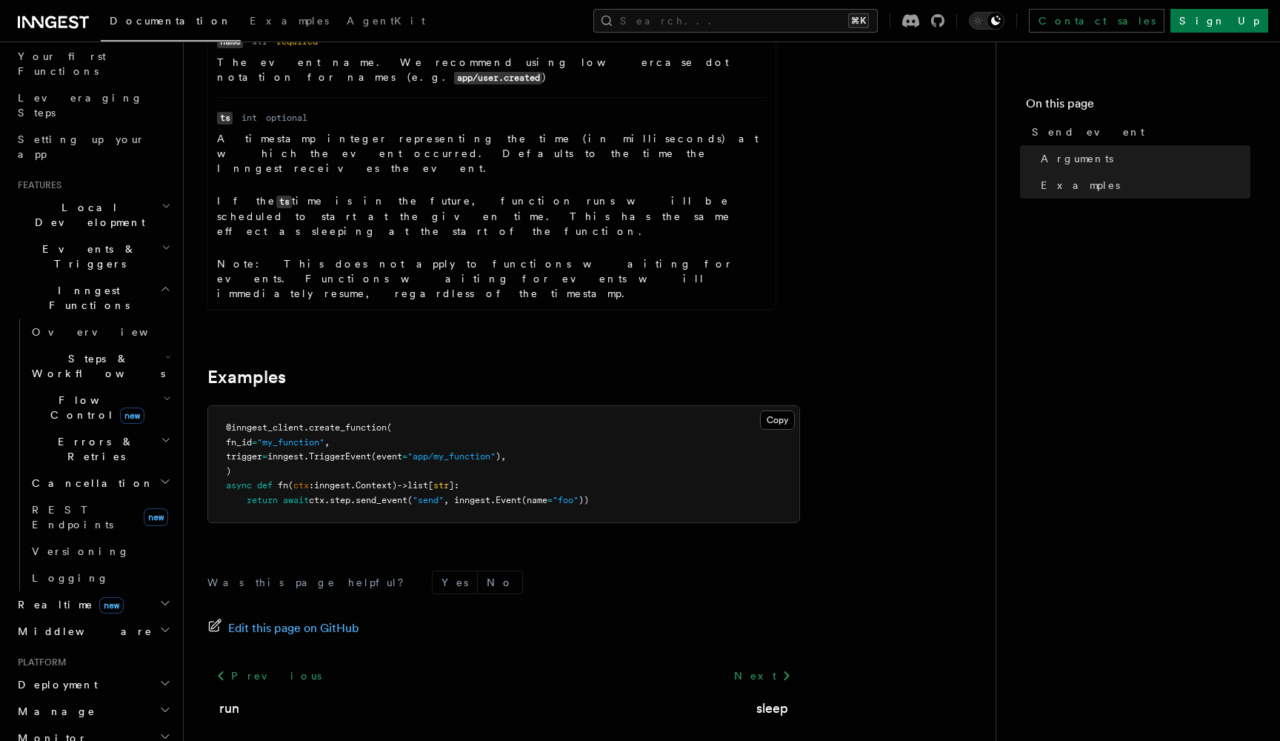
scroll to position [159, 0]
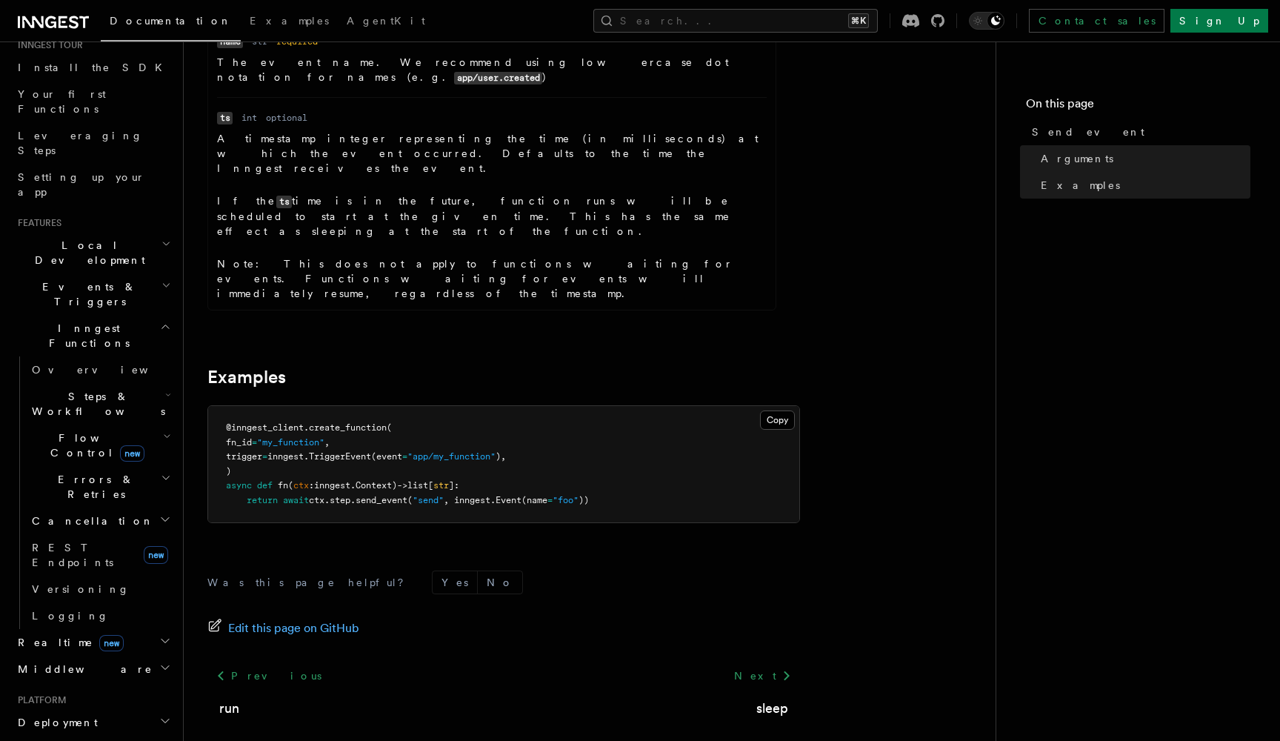
click at [165, 389] on icon "button" at bounding box center [168, 395] width 6 height 12
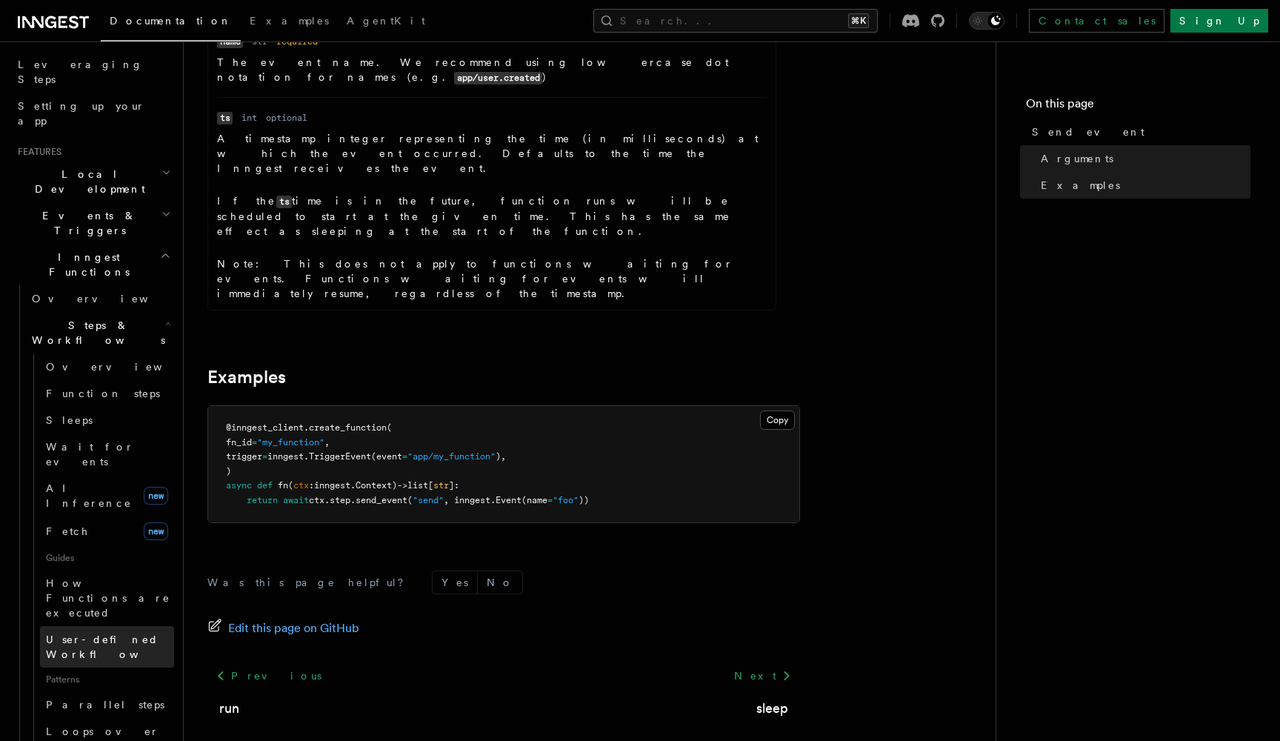
scroll to position [266, 0]
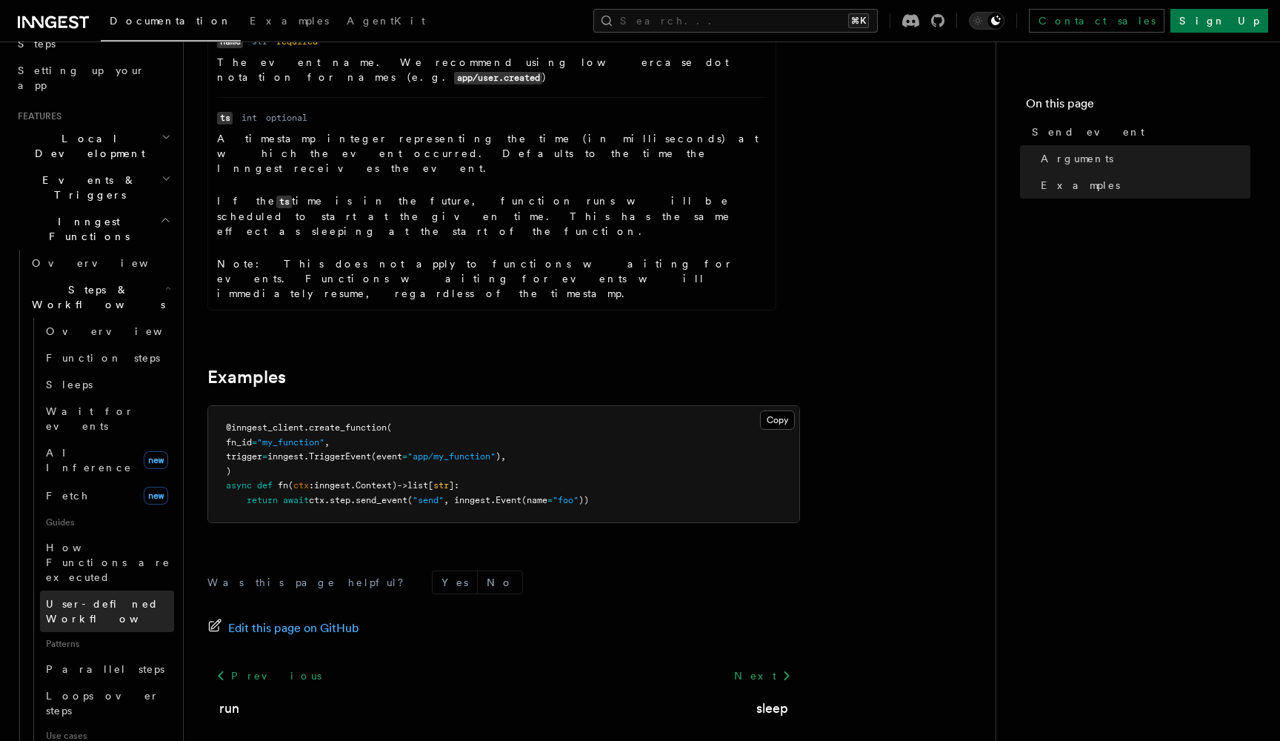
click at [105, 598] on span "User-defined Workflows" at bounding box center [112, 611] width 133 height 27
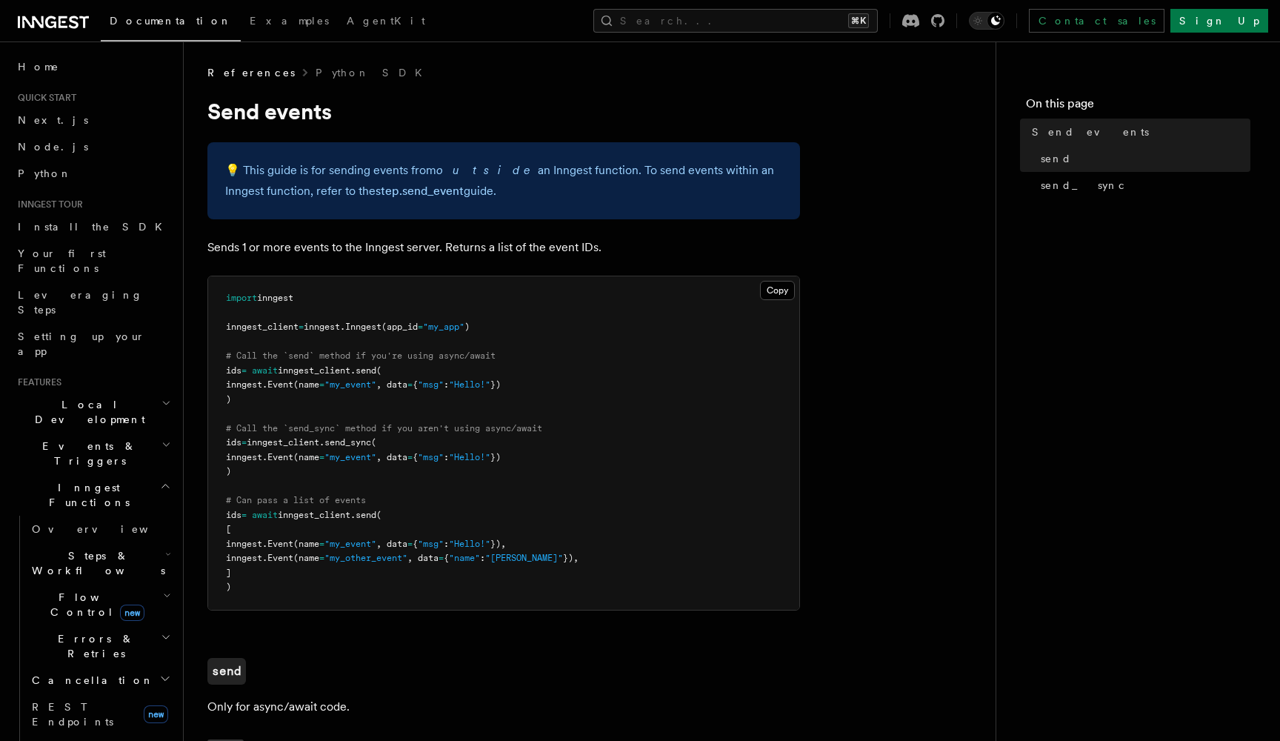
scroll to position [28, 0]
